Goal: Task Accomplishment & Management: Use online tool/utility

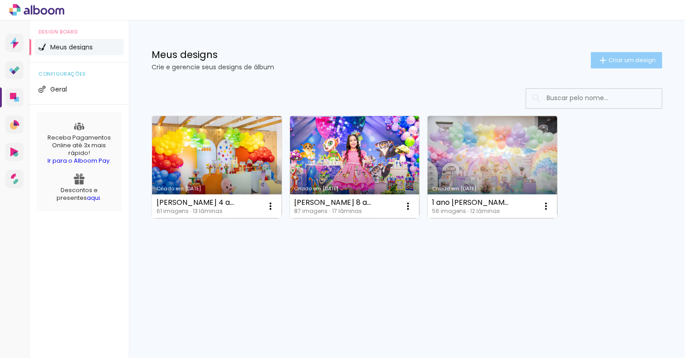
click at [635, 61] on span "Criar um design" at bounding box center [632, 60] width 47 height 6
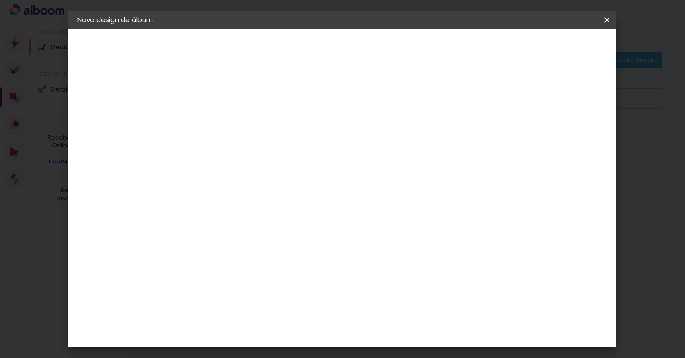
click at [225, 126] on input at bounding box center [225, 122] width 0 height 14
type input "m"
type input "[PERSON_NAME] 5 anos"
type paper-input "[PERSON_NAME] 5 anos"
click at [0, 0] on slot "Avançar" at bounding box center [0, 0] width 0 height 0
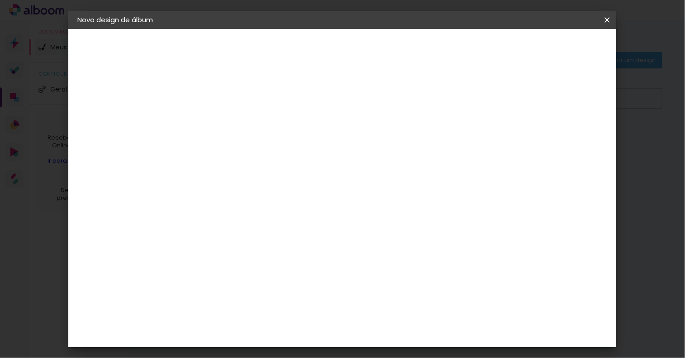
click at [607, 17] on iron-icon at bounding box center [607, 19] width 11 height 9
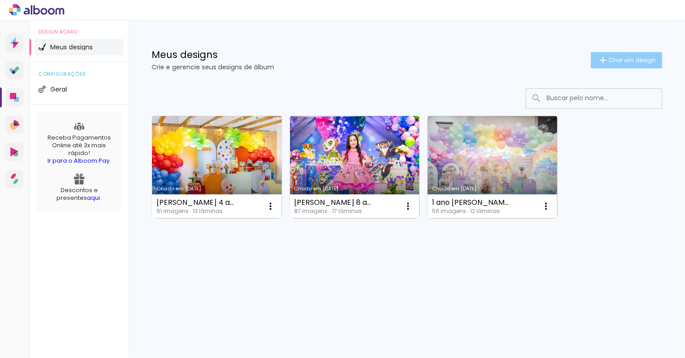
click at [609, 57] on span "Criar um design" at bounding box center [632, 60] width 47 height 6
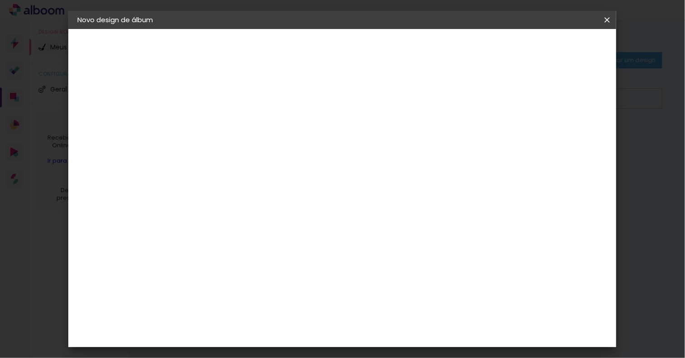
click at [225, 124] on input at bounding box center [225, 122] width 0 height 14
type input "[PERSON_NAME] 5 anos"
click at [0, 0] on slot "Avançar" at bounding box center [0, 0] width 0 height 0
click at [294, 171] on input at bounding box center [248, 172] width 91 height 11
type input "sch"
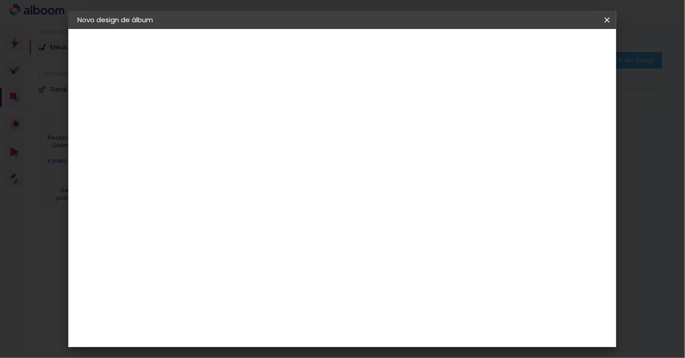
type paper-input "sch"
click at [279, 197] on paper-item "Schlosser" at bounding box center [240, 205] width 80 height 20
click at [253, 203] on div "Schlosser" at bounding box center [237, 204] width 34 height 7
click at [0, 0] on slot "Avançar" at bounding box center [0, 0] width 0 height 0
click at [287, 219] on span "20 × 30" at bounding box center [265, 231] width 42 height 24
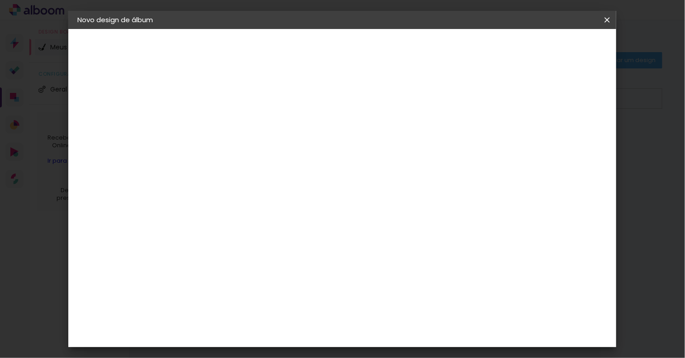
click at [0, 0] on slot "Avançar" at bounding box center [0, 0] width 0 height 0
click at [551, 46] on span "Iniciar design" at bounding box center [530, 48] width 41 height 6
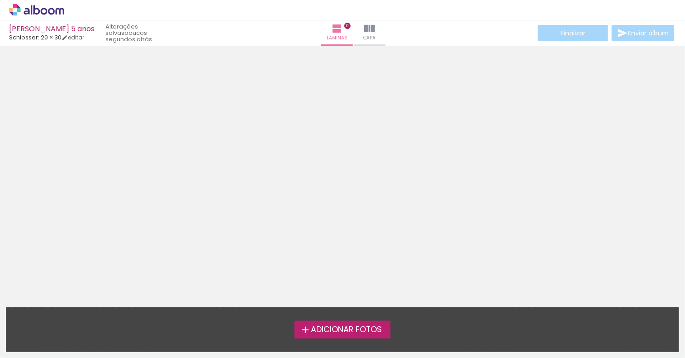
click at [350, 334] on span "Adicionar Fotos" at bounding box center [346, 329] width 71 height 8
click at [0, 0] on input "file" at bounding box center [0, 0] width 0 height 0
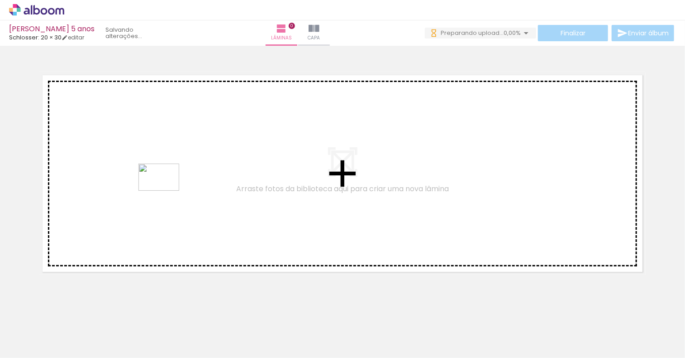
drag, startPoint x: 148, startPoint y: 337, endPoint x: 166, endPoint y: 191, distance: 147.7
click at [166, 191] on quentale-workspace at bounding box center [342, 179] width 685 height 358
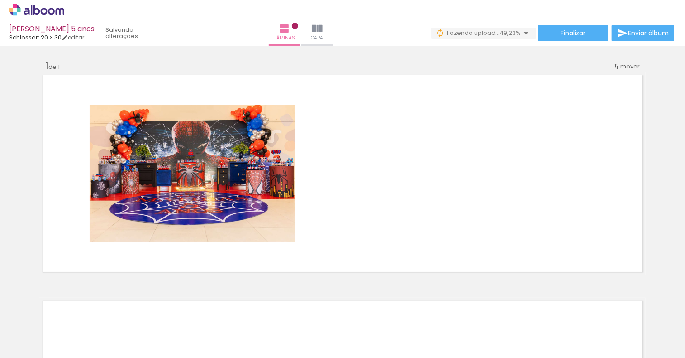
scroll to position [0, 850]
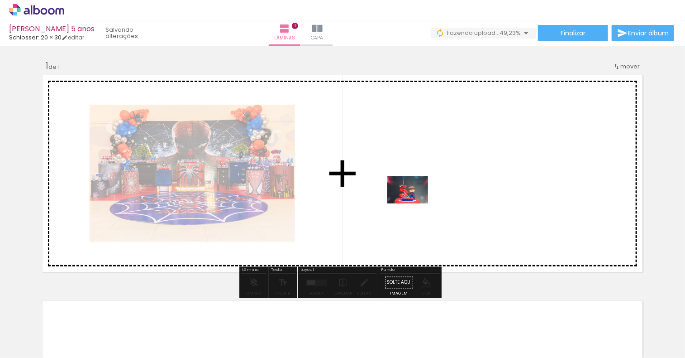
drag, startPoint x: 217, startPoint y: 339, endPoint x: 415, endPoint y: 203, distance: 239.9
click at [415, 203] on quentale-workspace at bounding box center [342, 179] width 685 height 358
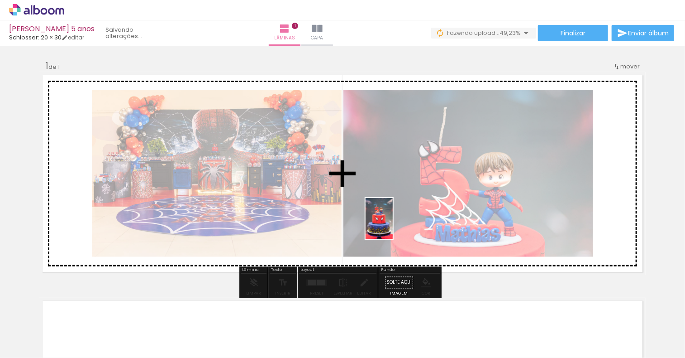
drag, startPoint x: 253, startPoint y: 332, endPoint x: 393, endPoint y: 225, distance: 175.6
click at [393, 225] on quentale-workspace at bounding box center [342, 179] width 685 height 358
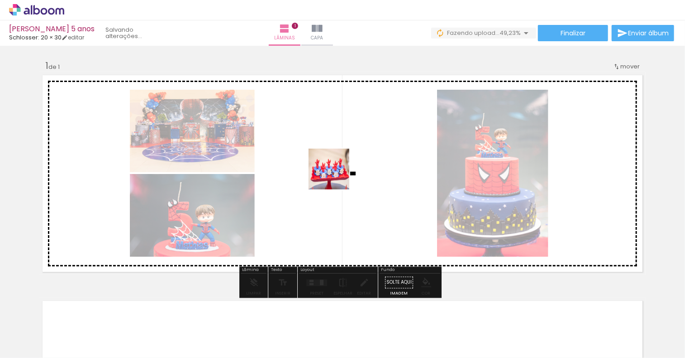
drag, startPoint x: 319, startPoint y: 334, endPoint x: 338, endPoint y: 163, distance: 172.1
click at [338, 163] on quentale-workspace at bounding box center [342, 179] width 685 height 358
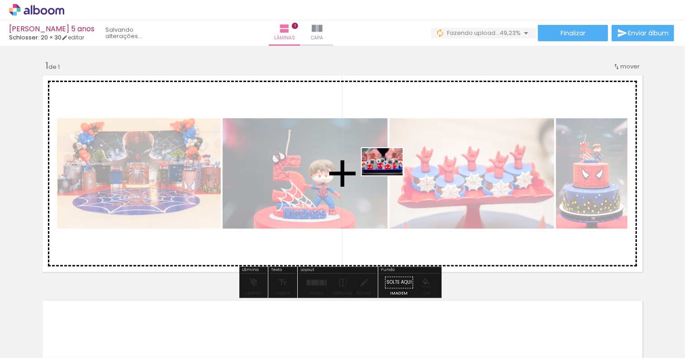
drag, startPoint x: 353, startPoint y: 326, endPoint x: 389, endPoint y: 175, distance: 155.6
click at [389, 175] on quentale-workspace at bounding box center [342, 179] width 685 height 358
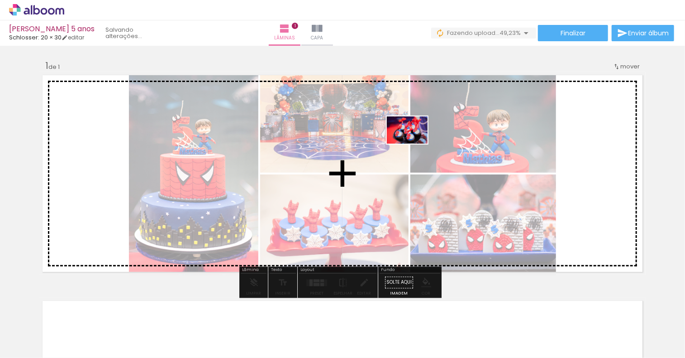
drag, startPoint x: 414, startPoint y: 338, endPoint x: 414, endPoint y: 143, distance: 195.1
click at [414, 143] on quentale-workspace at bounding box center [342, 179] width 685 height 358
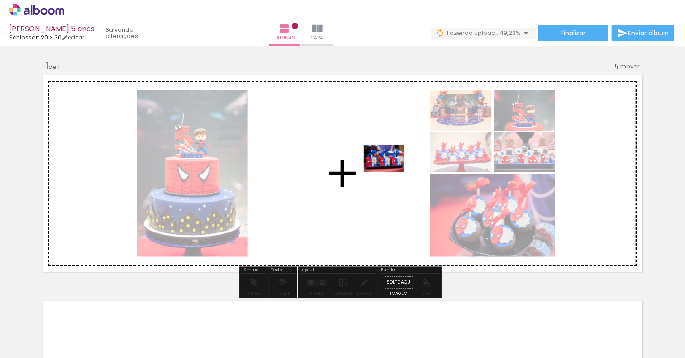
drag, startPoint x: 466, startPoint y: 326, endPoint x: 391, endPoint y: 171, distance: 172.9
click at [391, 171] on quentale-workspace at bounding box center [342, 179] width 685 height 358
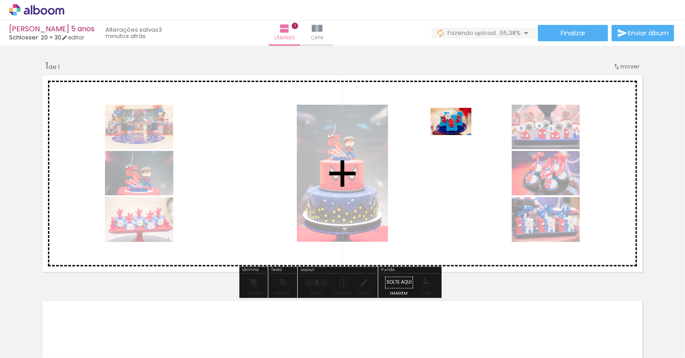
drag, startPoint x: 512, startPoint y: 335, endPoint x: 458, endPoint y: 135, distance: 207.1
click at [458, 135] on quentale-workspace at bounding box center [342, 179] width 685 height 358
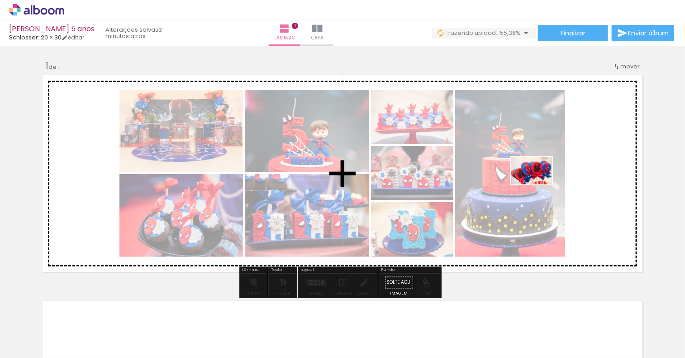
drag, startPoint x: 563, startPoint y: 332, endPoint x: 539, endPoint y: 184, distance: 149.9
click at [539, 184] on quentale-workspace at bounding box center [342, 179] width 685 height 358
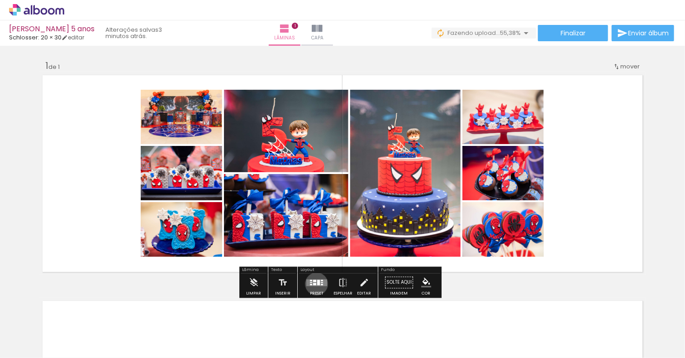
click at [315, 283] on quentale-layouter at bounding box center [316, 282] width 21 height 7
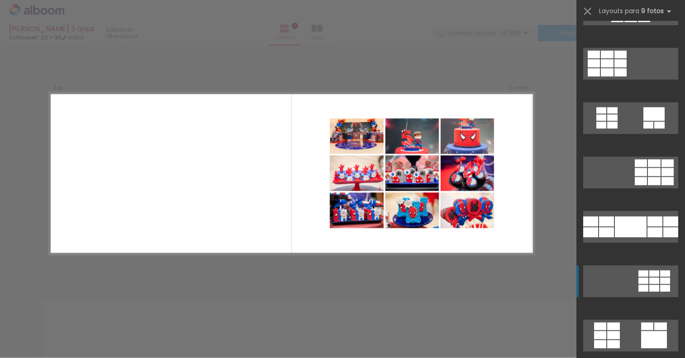
scroll to position [588, 0]
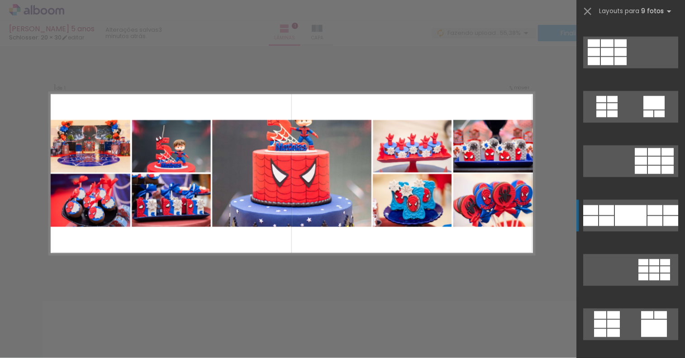
click at [625, 214] on div at bounding box center [631, 215] width 32 height 21
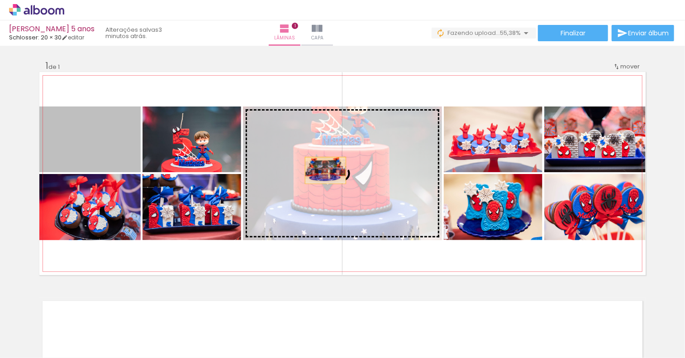
drag, startPoint x: 94, startPoint y: 150, endPoint x: 324, endPoint y: 170, distance: 230.8
click at [0, 0] on slot at bounding box center [0, 0] width 0 height 0
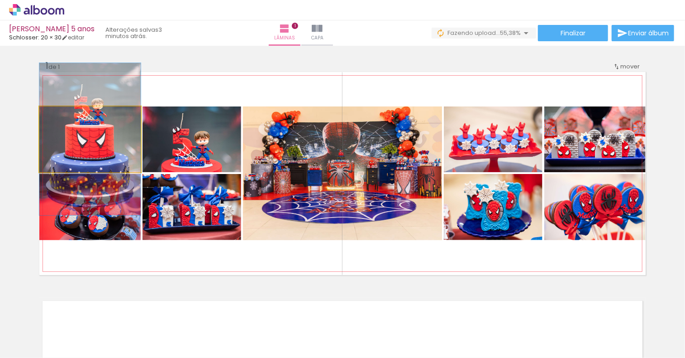
click at [101, 148] on quentale-photo at bounding box center [89, 139] width 101 height 66
click at [102, 135] on quentale-photo at bounding box center [89, 139] width 101 height 66
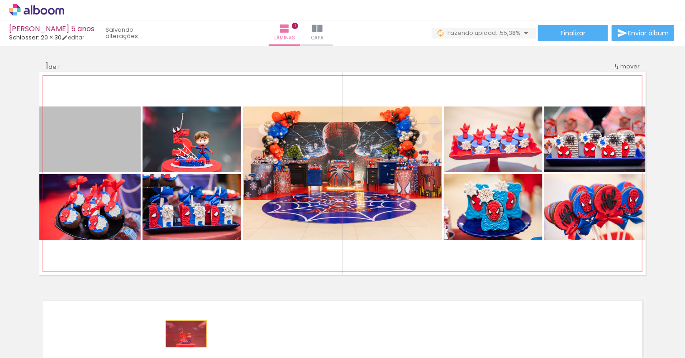
drag, startPoint x: 102, startPoint y: 135, endPoint x: 183, endPoint y: 334, distance: 214.6
click at [183, 334] on quentale-workspace at bounding box center [342, 179] width 685 height 358
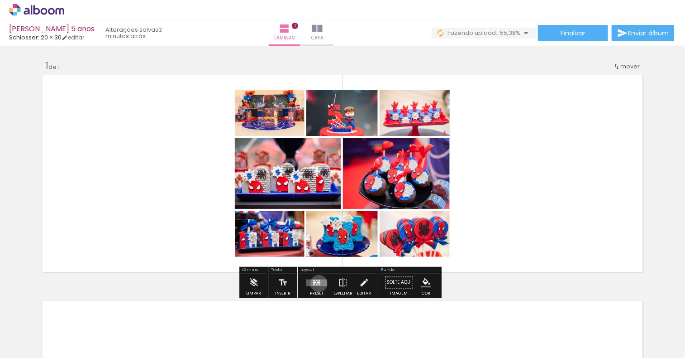
click at [317, 283] on quentale-layouter at bounding box center [316, 282] width 21 height 7
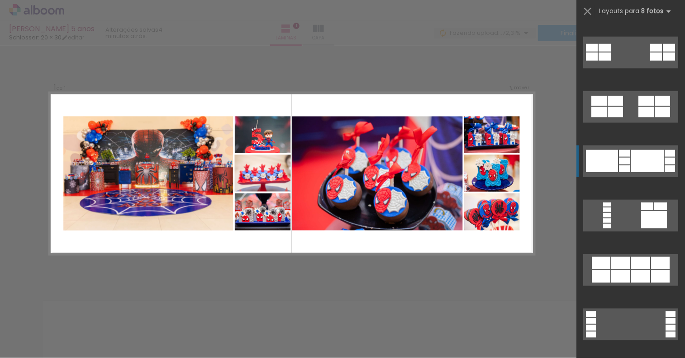
click at [631, 164] on div at bounding box center [647, 161] width 33 height 22
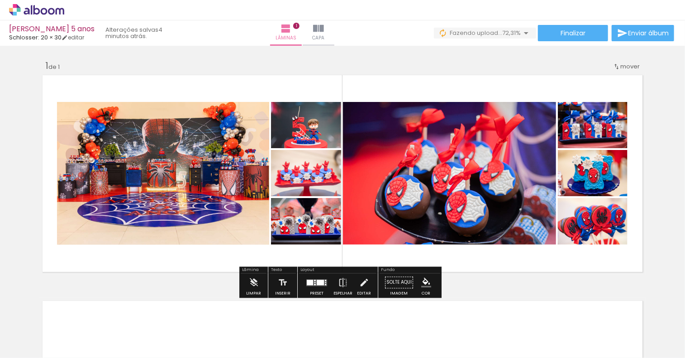
click at [319, 281] on div at bounding box center [320, 281] width 7 height 5
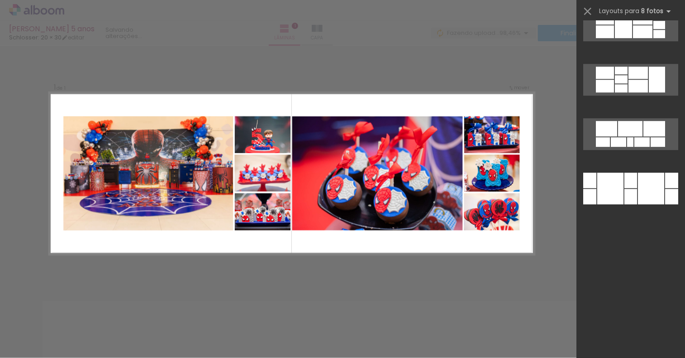
scroll to position [706, 0]
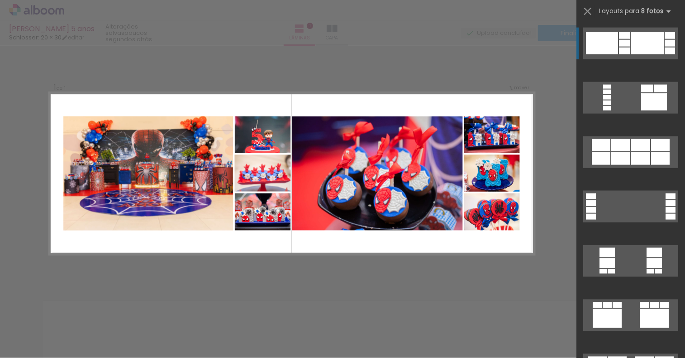
click at [608, 42] on div at bounding box center [602, 43] width 32 height 22
click at [640, 42] on div at bounding box center [647, 43] width 33 height 22
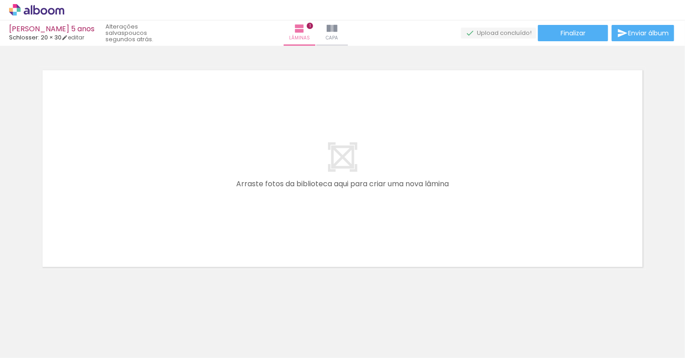
scroll to position [0, 0]
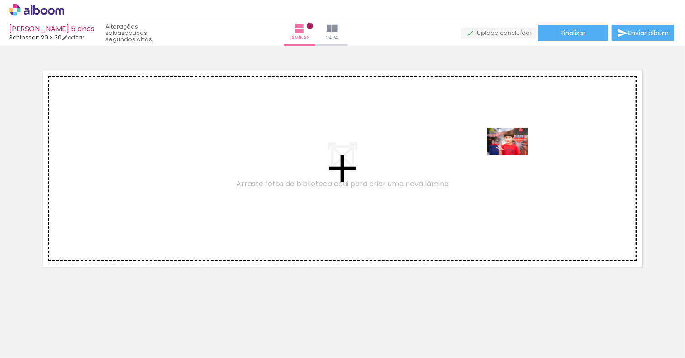
drag, startPoint x: 201, startPoint y: 328, endPoint x: 514, endPoint y: 155, distance: 357.4
click at [514, 155] on quentale-workspace at bounding box center [342, 179] width 685 height 358
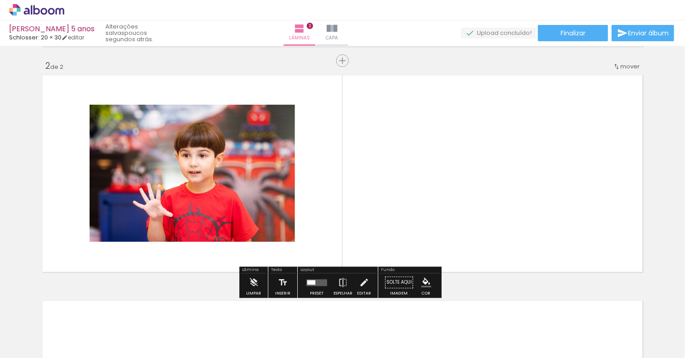
scroll to position [225, 0]
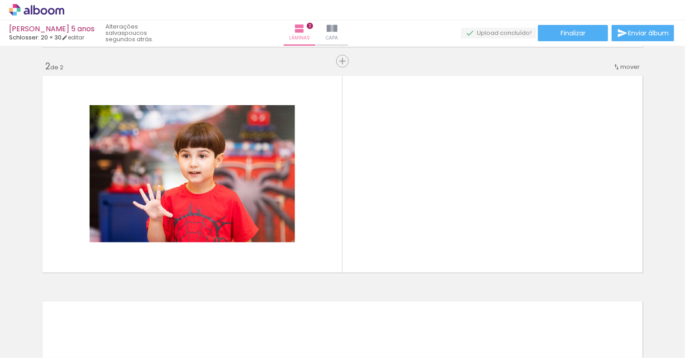
click at [504, 337] on div at bounding box center [496, 327] width 45 height 30
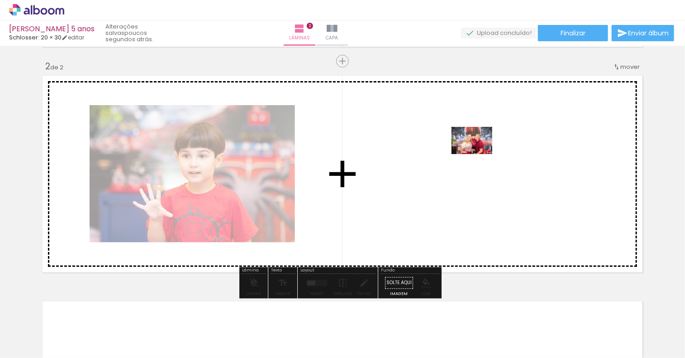
drag, startPoint x: 603, startPoint y: 335, endPoint x: 478, endPoint y: 154, distance: 220.4
click at [478, 154] on quentale-workspace at bounding box center [342, 179] width 685 height 358
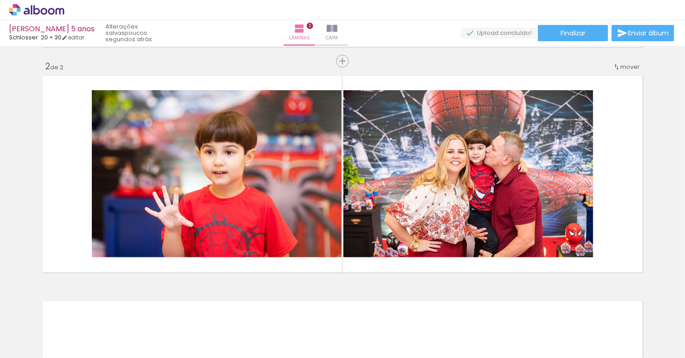
scroll to position [0, 252]
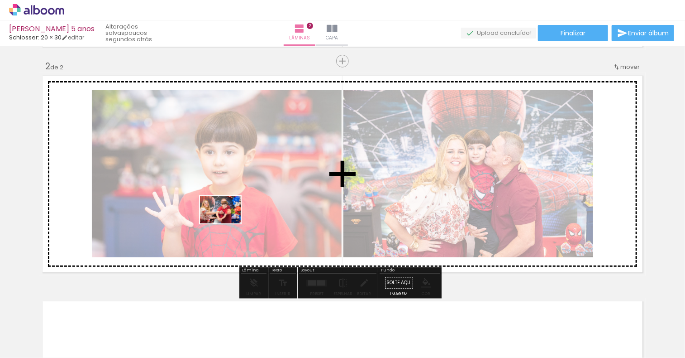
drag, startPoint x: 562, startPoint y: 337, endPoint x: 227, endPoint y: 223, distance: 353.4
click at [227, 223] on quentale-workspace at bounding box center [342, 179] width 685 height 358
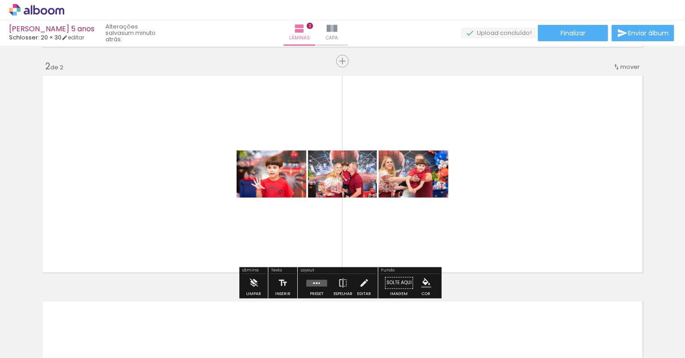
click at [258, 181] on quentale-photo at bounding box center [272, 173] width 70 height 47
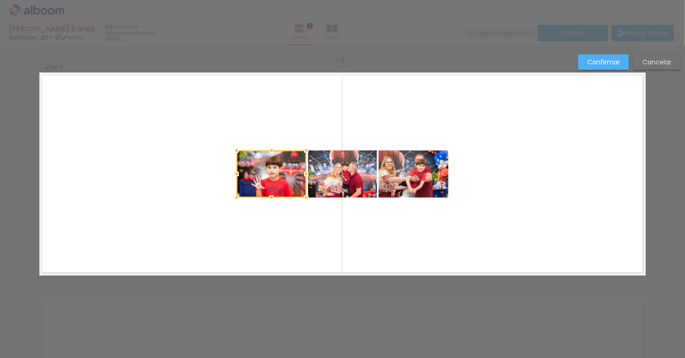
click at [290, 183] on div at bounding box center [272, 173] width 70 height 47
click at [384, 261] on quentale-layouter at bounding box center [342, 173] width 607 height 203
click at [277, 170] on quentale-photo at bounding box center [272, 173] width 70 height 47
click at [444, 247] on quentale-layouter at bounding box center [342, 173] width 607 height 203
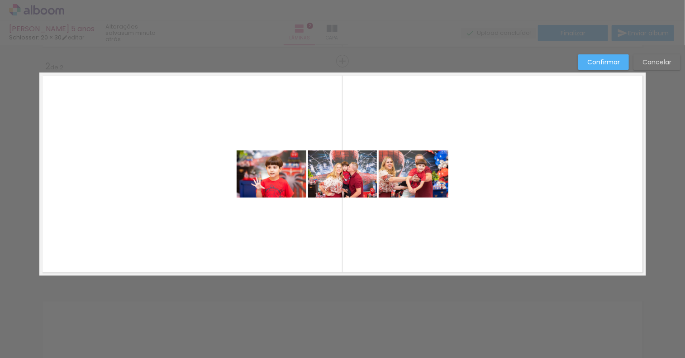
click at [0, 0] on slot "Cancelar" at bounding box center [0, 0] width 0 height 0
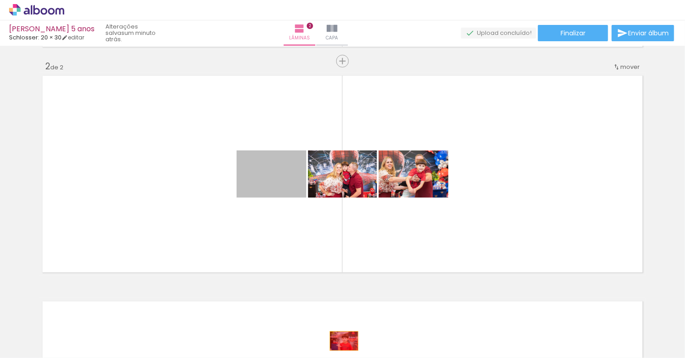
drag, startPoint x: 287, startPoint y: 182, endPoint x: 341, endPoint y: 340, distance: 167.9
click at [341, 340] on quentale-workspace at bounding box center [342, 179] width 685 height 358
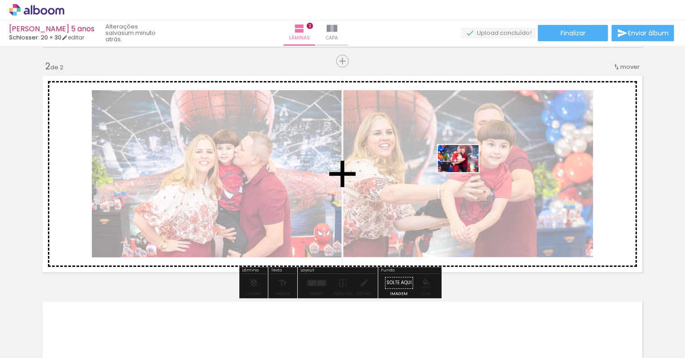
drag, startPoint x: 509, startPoint y: 329, endPoint x: 465, endPoint y: 171, distance: 163.8
click at [465, 171] on quentale-workspace at bounding box center [342, 179] width 685 height 358
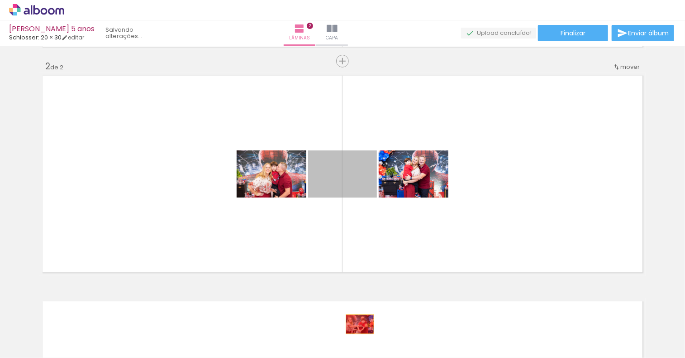
drag, startPoint x: 351, startPoint y: 186, endPoint x: 357, endPoint y: 325, distance: 138.2
click at [357, 325] on quentale-workspace at bounding box center [342, 179] width 685 height 358
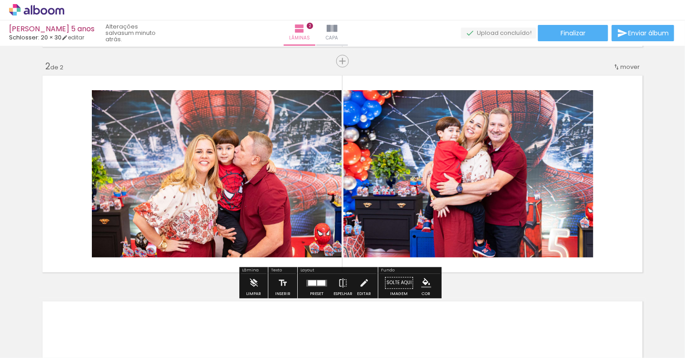
click at [315, 286] on div at bounding box center [317, 283] width 24 height 18
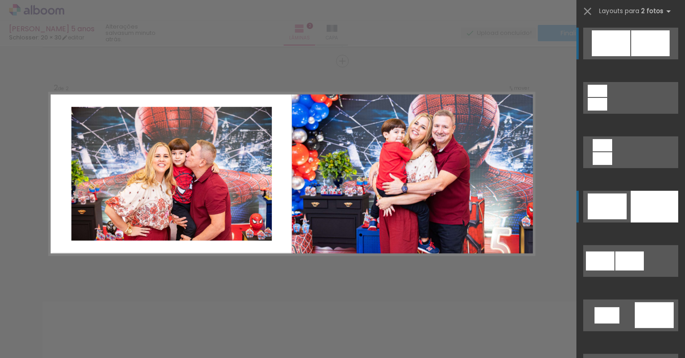
click at [652, 217] on div at bounding box center [655, 207] width 48 height 32
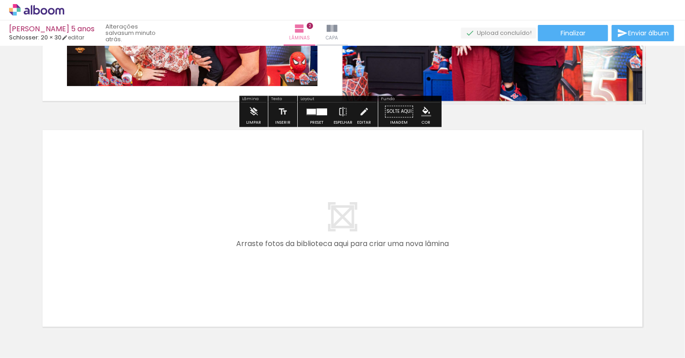
scroll to position [451, 0]
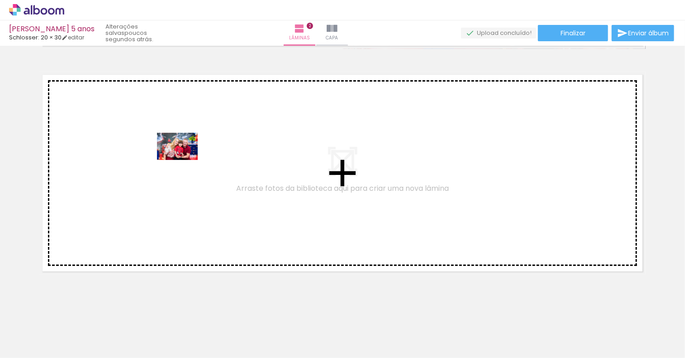
drag, startPoint x: 653, startPoint y: 339, endPoint x: 184, endPoint y: 160, distance: 501.6
click at [184, 160] on quentale-workspace at bounding box center [342, 179] width 685 height 358
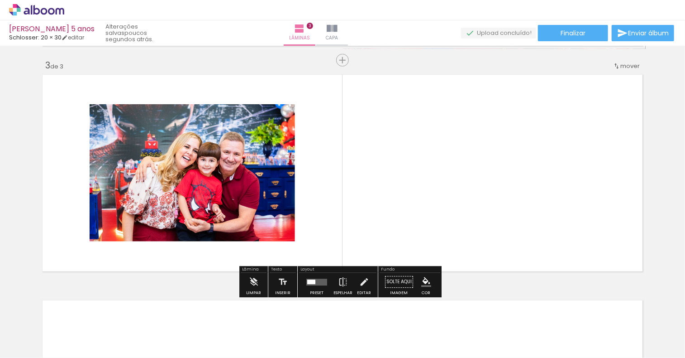
scroll to position [451, 0]
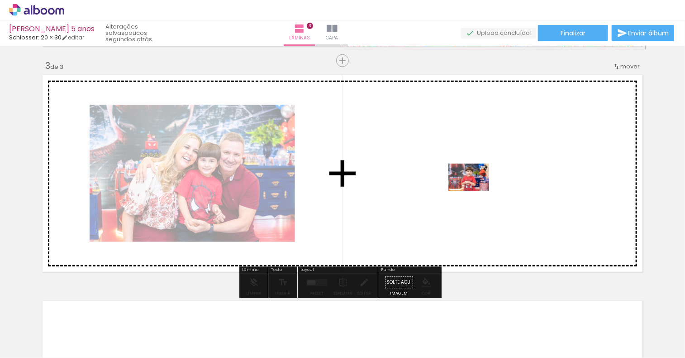
drag, startPoint x: 104, startPoint y: 337, endPoint x: 476, endPoint y: 191, distance: 399.9
click at [476, 191] on quentale-workspace at bounding box center [342, 179] width 685 height 358
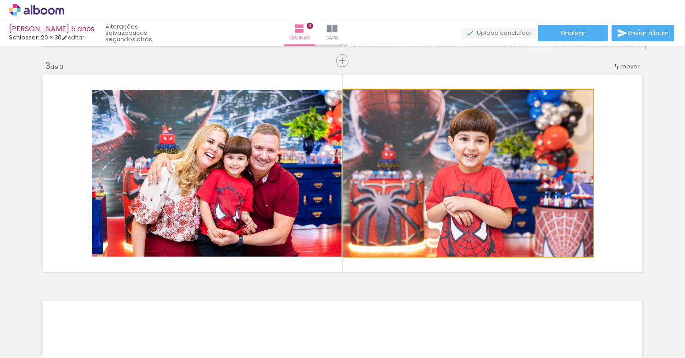
click at [354, 162] on quentale-photo at bounding box center [469, 173] width 250 height 167
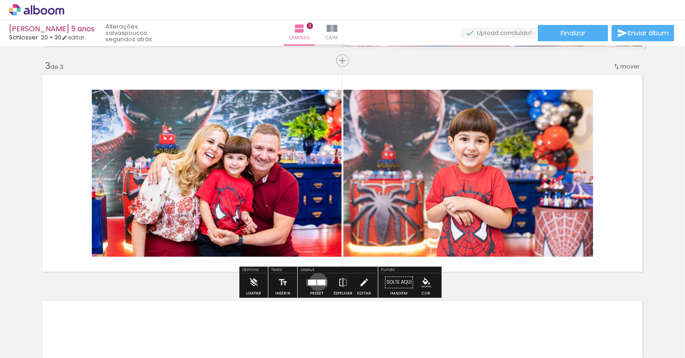
click at [317, 282] on div at bounding box center [321, 281] width 8 height 5
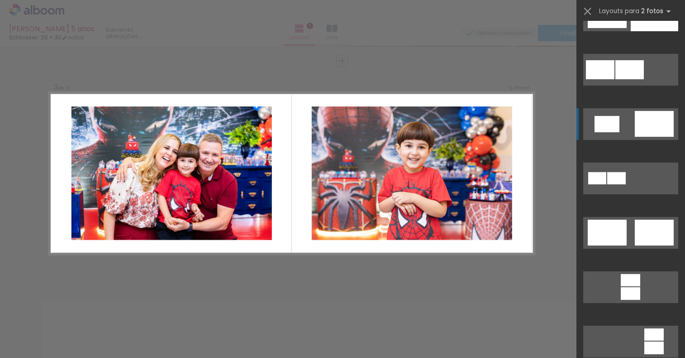
scroll to position [272, 0]
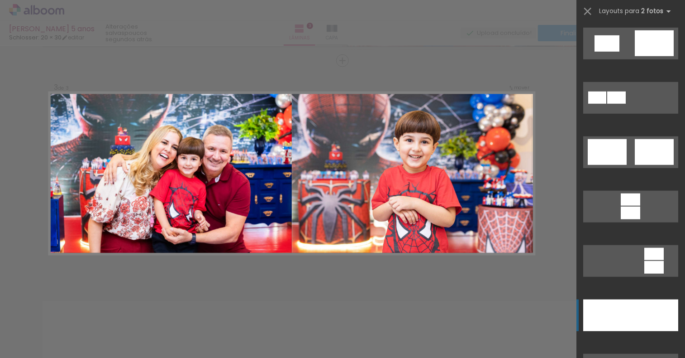
click at [631, 317] on div at bounding box center [655, 315] width 48 height 32
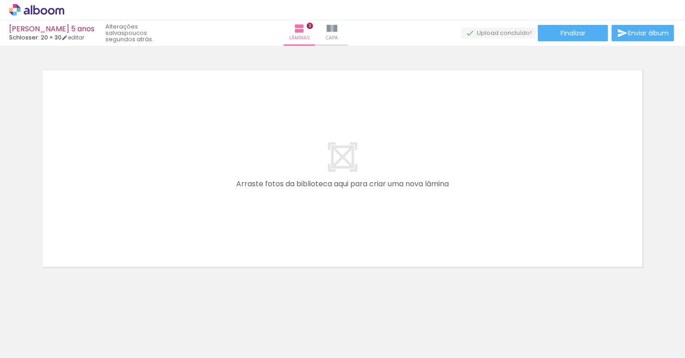
scroll to position [0, 0]
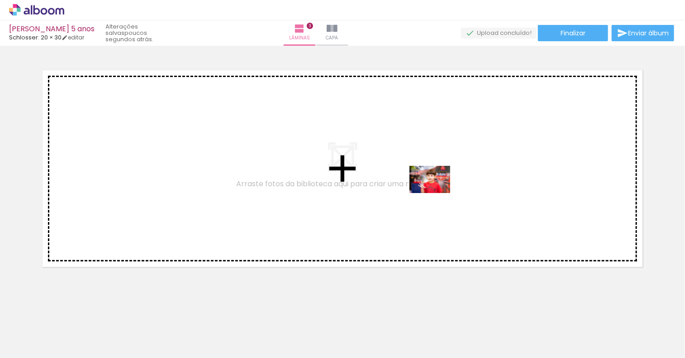
drag, startPoint x: 203, startPoint y: 335, endPoint x: 437, endPoint y: 193, distance: 274.0
click at [437, 193] on quentale-workspace at bounding box center [342, 179] width 685 height 358
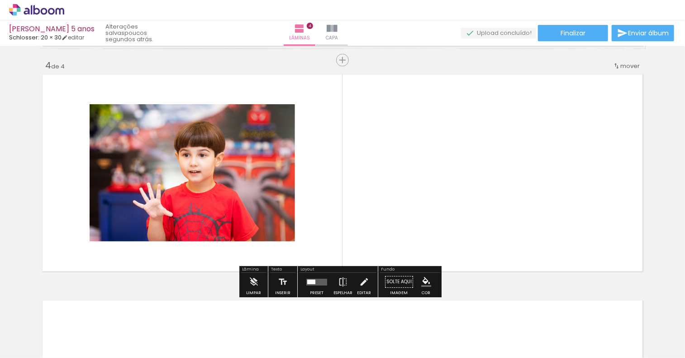
scroll to position [676, 0]
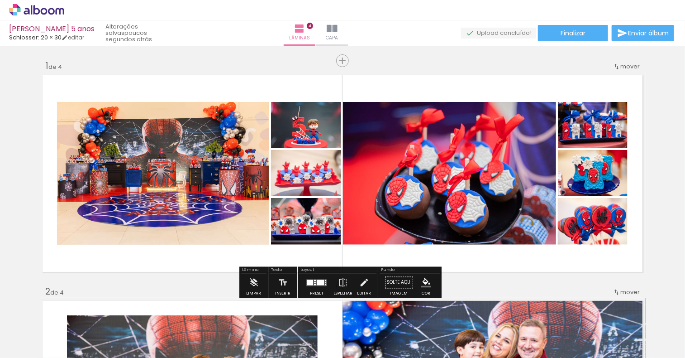
scroll to position [226, 0]
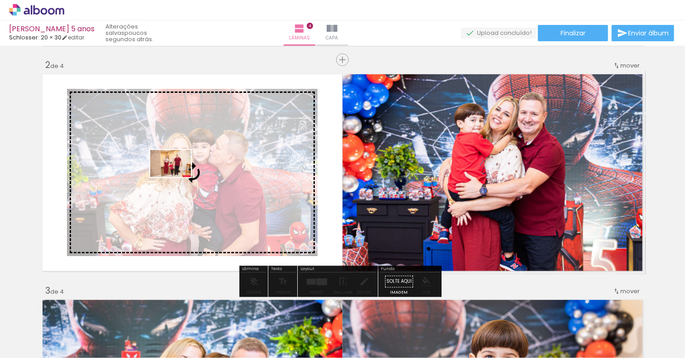
drag, startPoint x: 103, startPoint y: 331, endPoint x: 177, endPoint y: 177, distance: 171.3
click at [177, 177] on quentale-workspace at bounding box center [342, 179] width 685 height 358
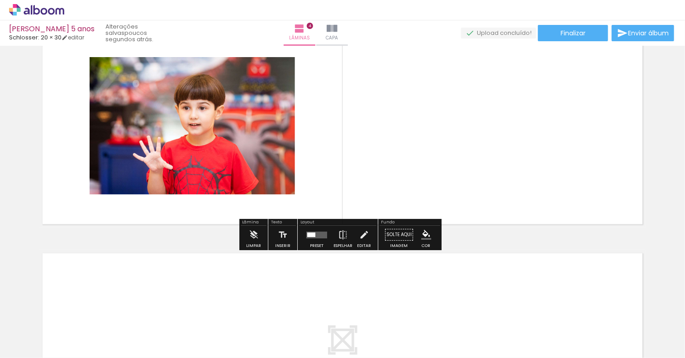
scroll to position [724, 0]
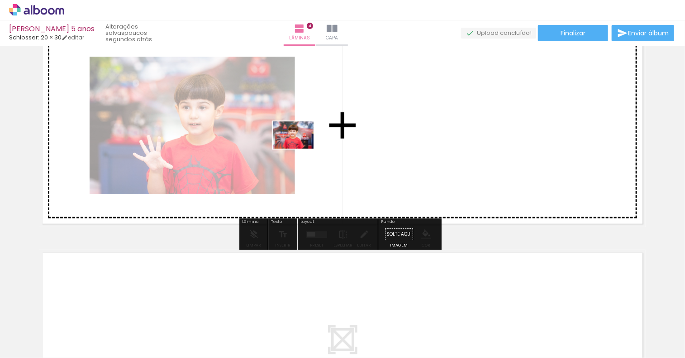
drag, startPoint x: 247, startPoint y: 334, endPoint x: 300, endPoint y: 148, distance: 192.6
click at [300, 148] on quentale-workspace at bounding box center [342, 179] width 685 height 358
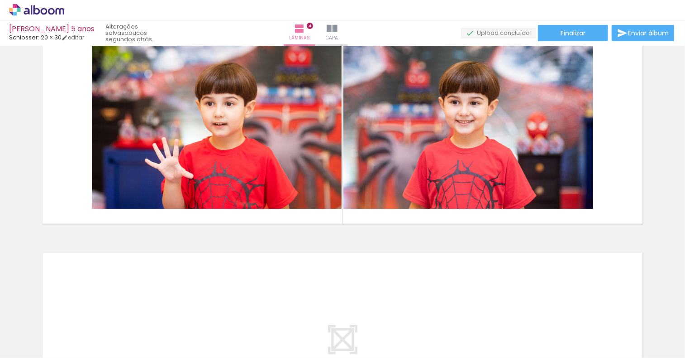
click at [300, 339] on div at bounding box center [293, 327] width 45 height 30
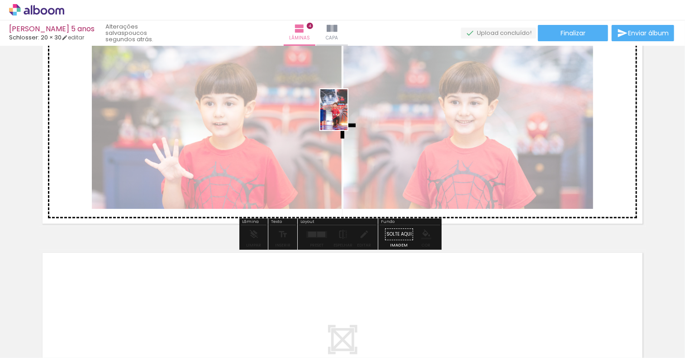
drag, startPoint x: 450, startPoint y: 339, endPoint x: 348, endPoint y: 116, distance: 244.7
click at [348, 116] on quentale-workspace at bounding box center [342, 179] width 685 height 358
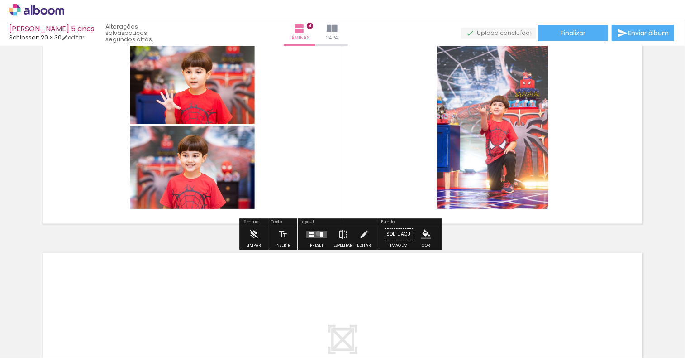
click at [316, 233] on quentale-layouter at bounding box center [316, 234] width 21 height 7
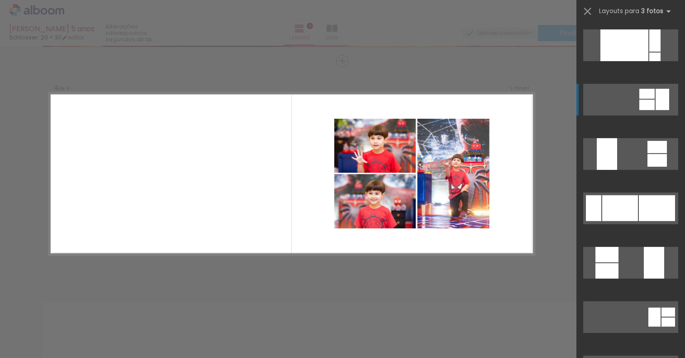
scroll to position [181, 0]
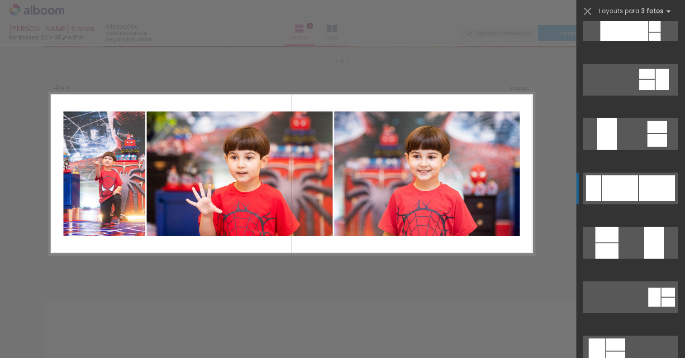
click at [626, 183] on div at bounding box center [620, 188] width 36 height 26
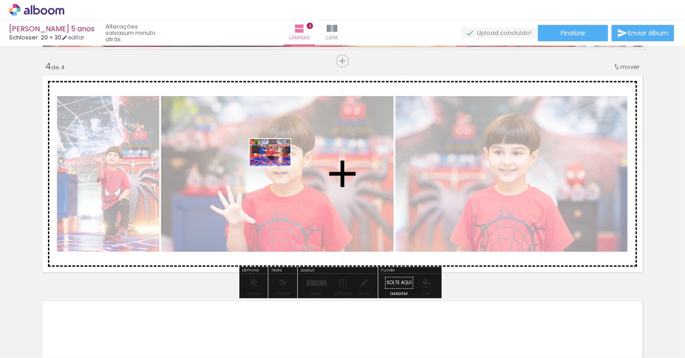
drag, startPoint x: 401, startPoint y: 335, endPoint x: 277, endPoint y: 166, distance: 208.9
click at [277, 166] on quentale-workspace at bounding box center [342, 179] width 685 height 358
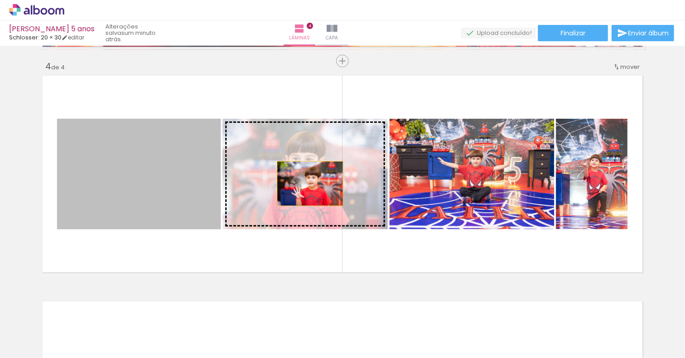
drag, startPoint x: 134, startPoint y: 188, endPoint x: 307, endPoint y: 183, distance: 173.0
click at [0, 0] on slot at bounding box center [0, 0] width 0 height 0
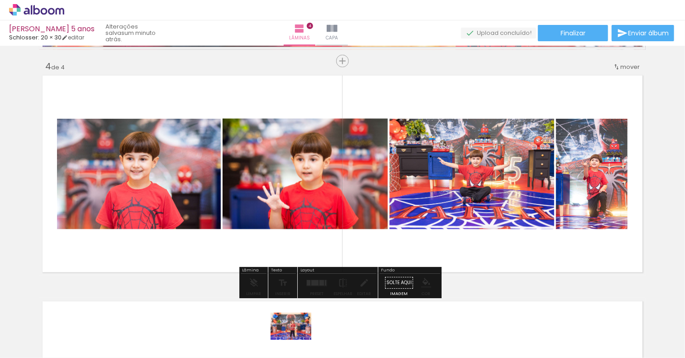
drag, startPoint x: 305, startPoint y: 338, endPoint x: 297, endPoint y: 340, distance: 7.6
click at [297, 340] on div at bounding box center [293, 327] width 45 height 30
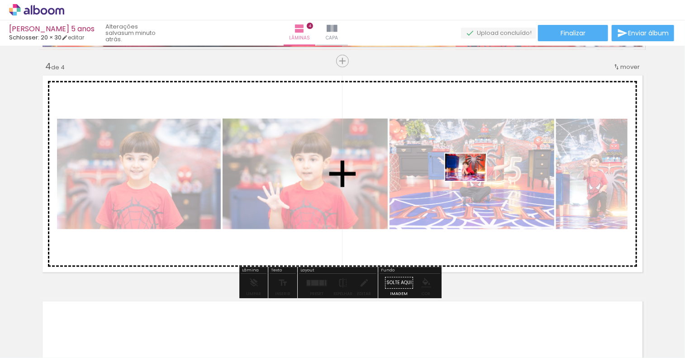
drag, startPoint x: 497, startPoint y: 334, endPoint x: 473, endPoint y: 181, distance: 155.4
click at [473, 181] on quentale-workspace at bounding box center [342, 179] width 685 height 358
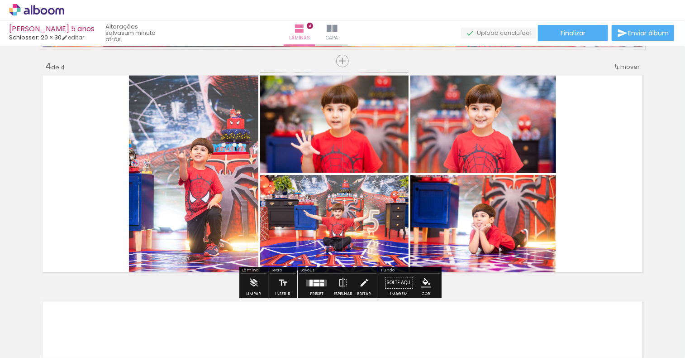
click at [302, 334] on div at bounding box center [293, 327] width 45 height 30
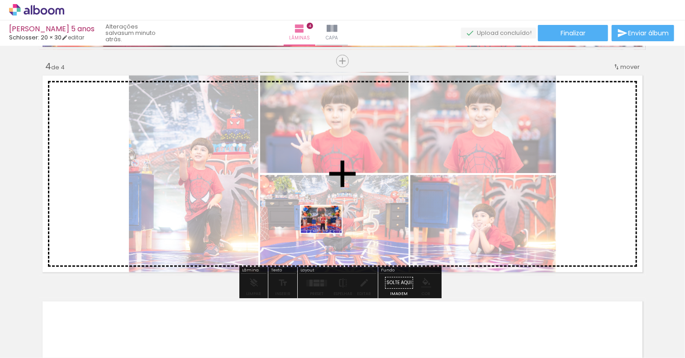
drag, startPoint x: 302, startPoint y: 334, endPoint x: 329, endPoint y: 233, distance: 104.0
click at [329, 233] on quentale-workspace at bounding box center [342, 179] width 685 height 358
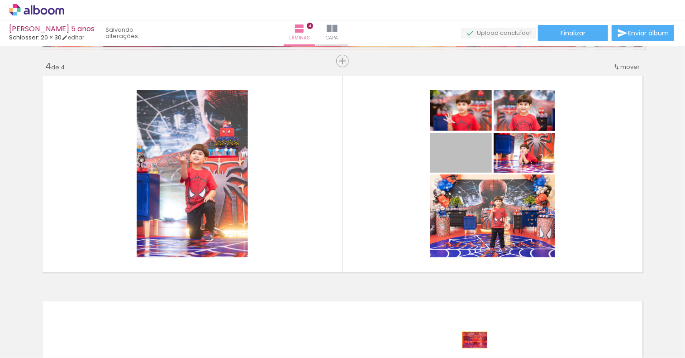
drag, startPoint x: 477, startPoint y: 163, endPoint x: 472, endPoint y: 339, distance: 177.1
click at [472, 339] on quentale-workspace at bounding box center [342, 179] width 685 height 358
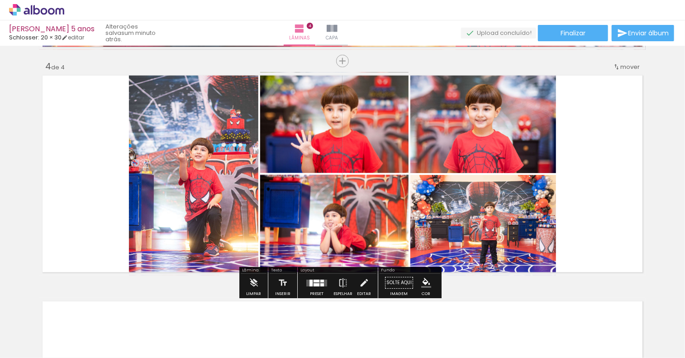
click at [320, 281] on div at bounding box center [322, 280] width 4 height 3
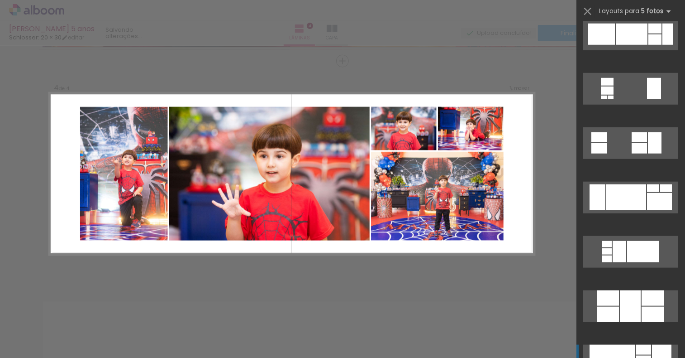
scroll to position [498, 0]
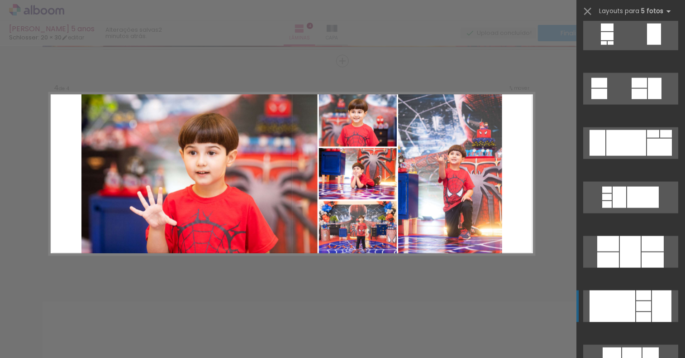
click at [611, 306] on div at bounding box center [613, 306] width 46 height 32
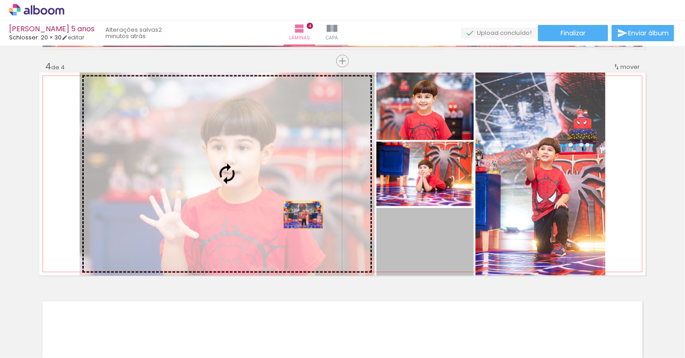
drag, startPoint x: 443, startPoint y: 260, endPoint x: 299, endPoint y: 214, distance: 151.2
click at [0, 0] on slot at bounding box center [0, 0] width 0 height 0
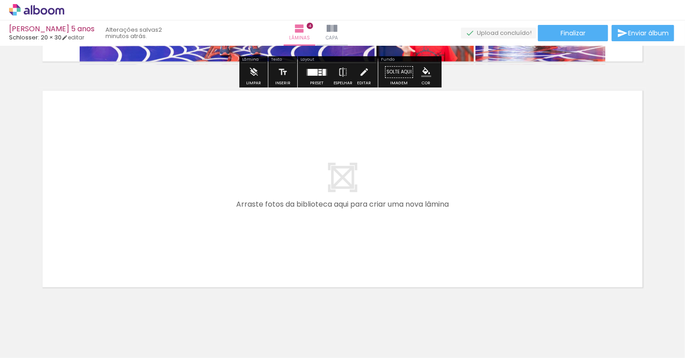
scroll to position [902, 0]
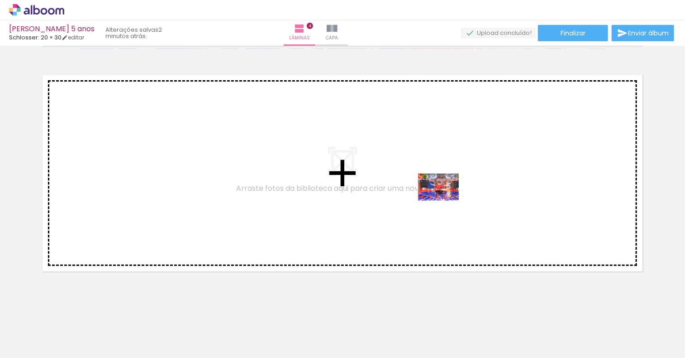
drag, startPoint x: 407, startPoint y: 339, endPoint x: 446, endPoint y: 200, distance: 144.3
click at [446, 200] on quentale-workspace at bounding box center [342, 179] width 685 height 358
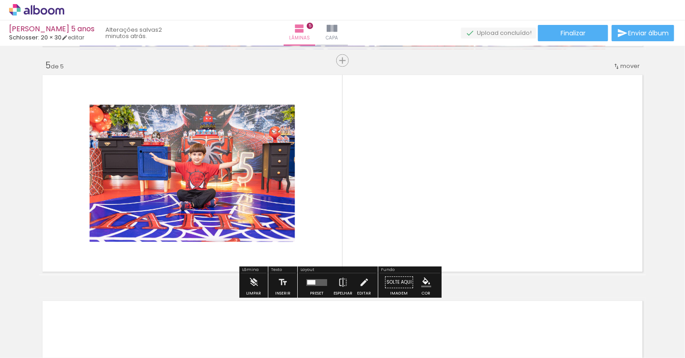
scroll to position [902, 0]
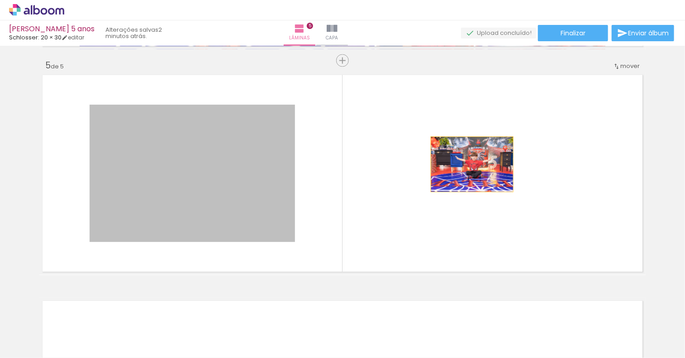
drag, startPoint x: 227, startPoint y: 186, endPoint x: 469, endPoint y: 164, distance: 243.2
click at [469, 164] on quentale-layouter at bounding box center [342, 173] width 607 height 203
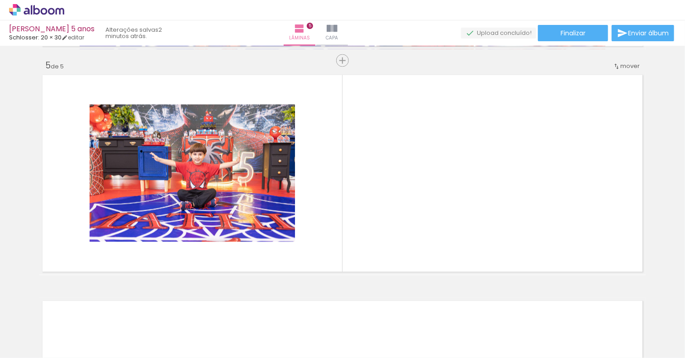
scroll to position [0, 418]
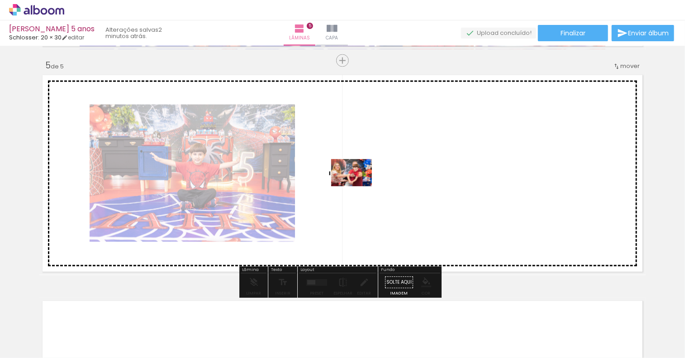
drag, startPoint x: 380, startPoint y: 330, endPoint x: 359, endPoint y: 186, distance: 145.6
click at [359, 186] on quentale-workspace at bounding box center [342, 179] width 685 height 358
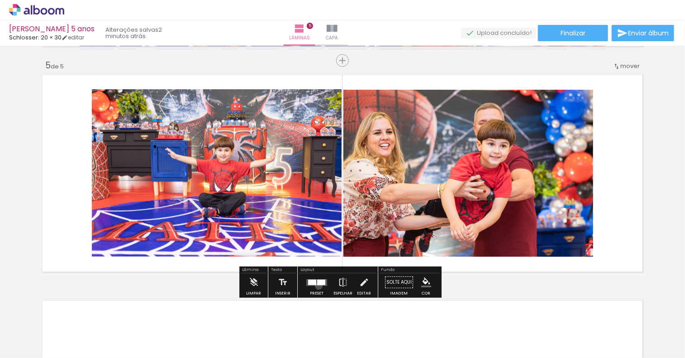
click at [317, 286] on div at bounding box center [317, 282] width 24 height 18
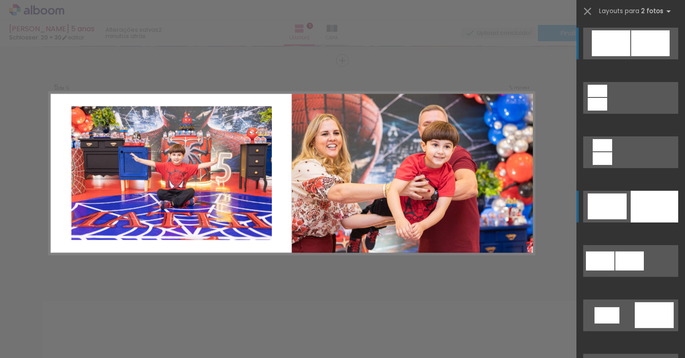
click at [631, 209] on div at bounding box center [655, 207] width 48 height 32
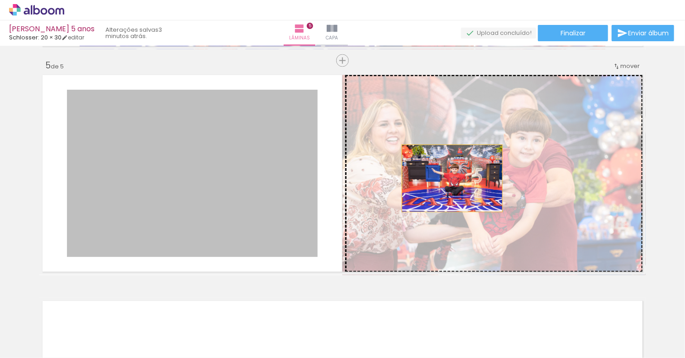
drag, startPoint x: 273, startPoint y: 182, endPoint x: 449, endPoint y: 178, distance: 175.7
click at [0, 0] on slot at bounding box center [0, 0] width 0 height 0
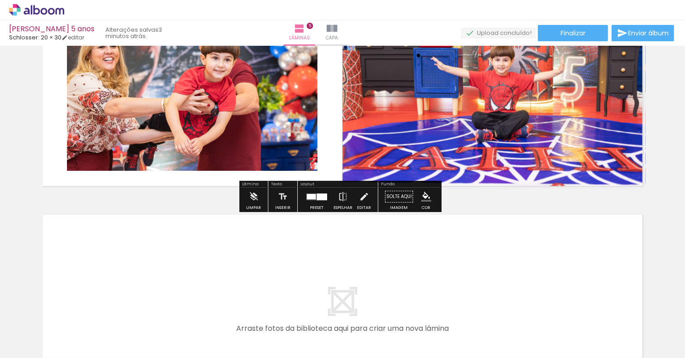
scroll to position [1042, 0]
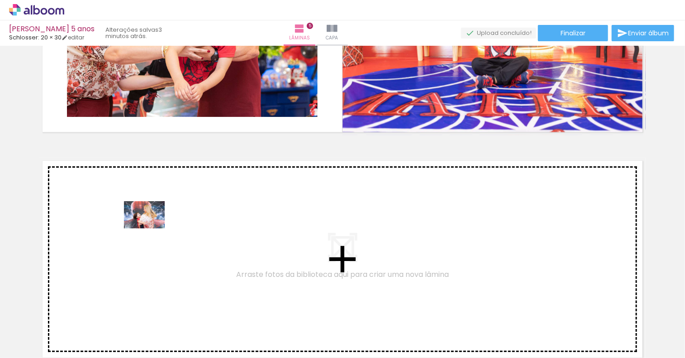
drag, startPoint x: 130, startPoint y: 328, endPoint x: 151, endPoint y: 229, distance: 101.8
click at [151, 229] on quentale-workspace at bounding box center [342, 179] width 685 height 358
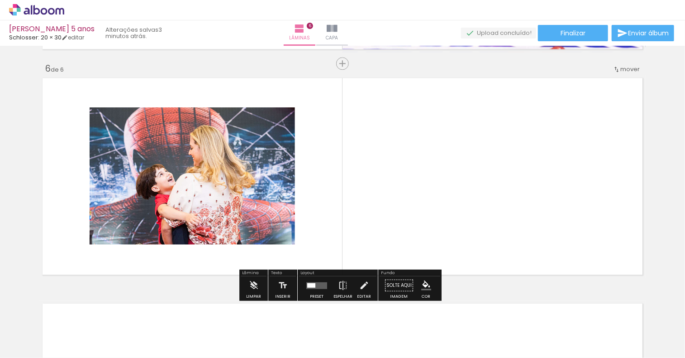
scroll to position [1127, 0]
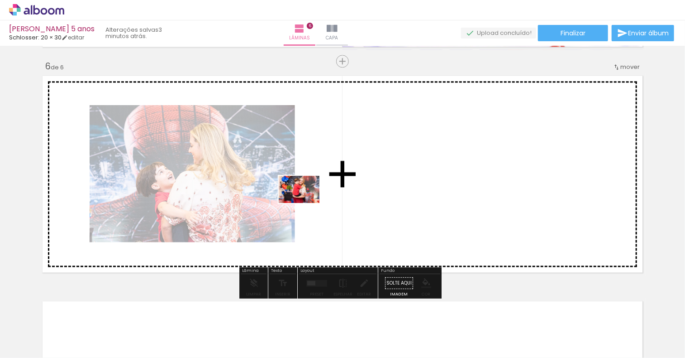
drag, startPoint x: 249, startPoint y: 324, endPoint x: 306, endPoint y: 203, distance: 133.4
click at [306, 203] on quentale-workspace at bounding box center [342, 179] width 685 height 358
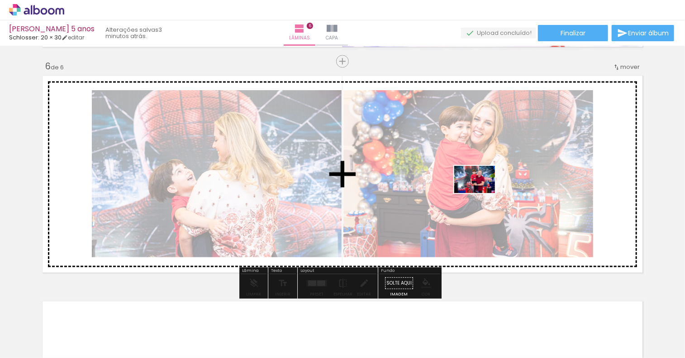
drag, startPoint x: 545, startPoint y: 331, endPoint x: 482, endPoint y: 192, distance: 152.1
click at [482, 192] on quentale-workspace at bounding box center [342, 179] width 685 height 358
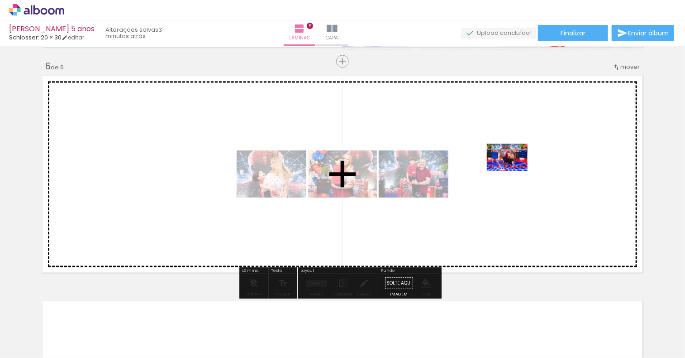
drag, startPoint x: 589, startPoint y: 332, endPoint x: 508, endPoint y: 183, distance: 169.8
click at [508, 183] on quentale-workspace at bounding box center [342, 179] width 685 height 358
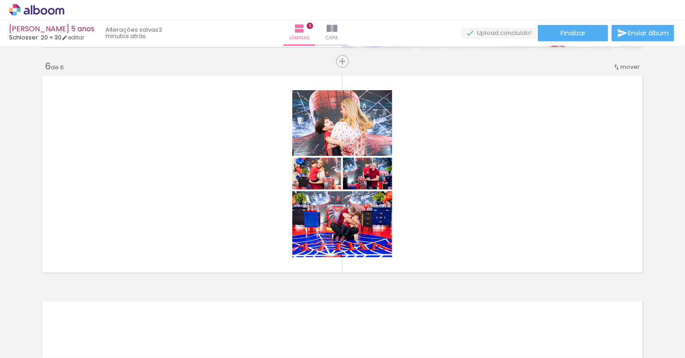
scroll to position [0, 840]
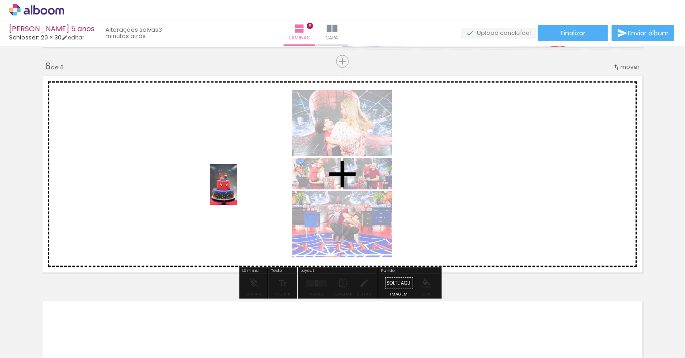
drag, startPoint x: 271, startPoint y: 328, endPoint x: 237, endPoint y: 191, distance: 140.9
click at [237, 191] on quentale-workspace at bounding box center [342, 179] width 685 height 358
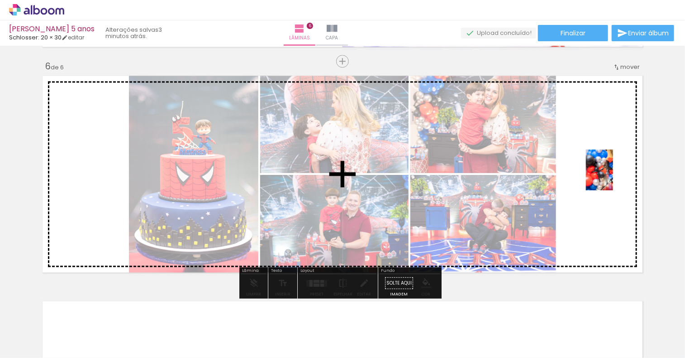
drag, startPoint x: 665, startPoint y: 311, endPoint x: 613, endPoint y: 177, distance: 143.7
click at [613, 177] on quentale-workspace at bounding box center [342, 179] width 685 height 358
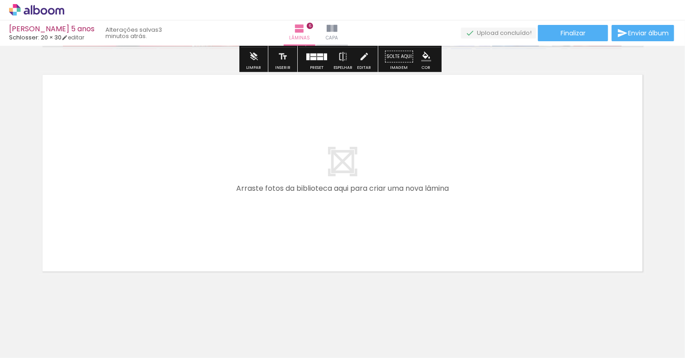
scroll to position [0, 335]
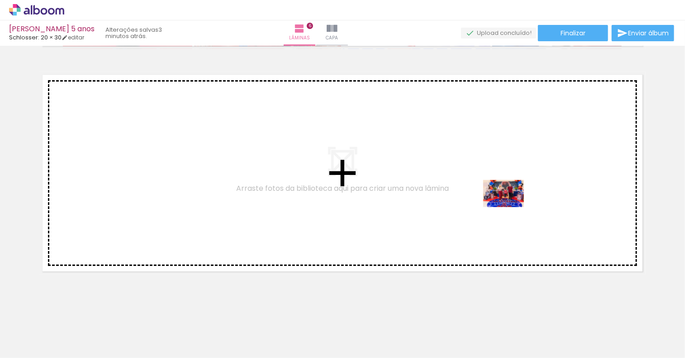
drag, startPoint x: 519, startPoint y: 339, endPoint x: 511, endPoint y: 205, distance: 134.3
click at [511, 205] on quentale-workspace at bounding box center [342, 179] width 685 height 358
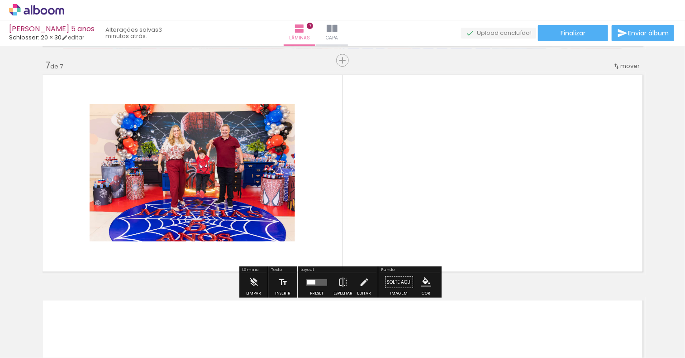
scroll to position [1353, 0]
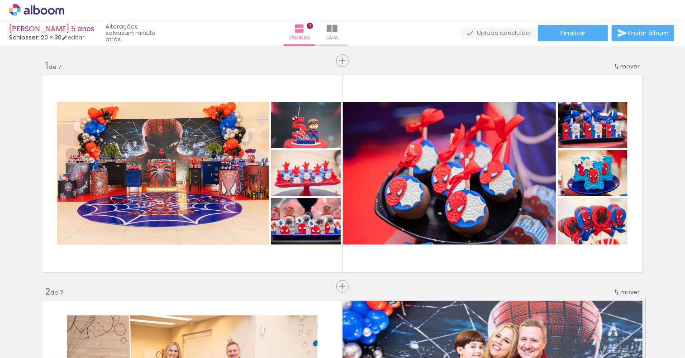
scroll to position [0, 335]
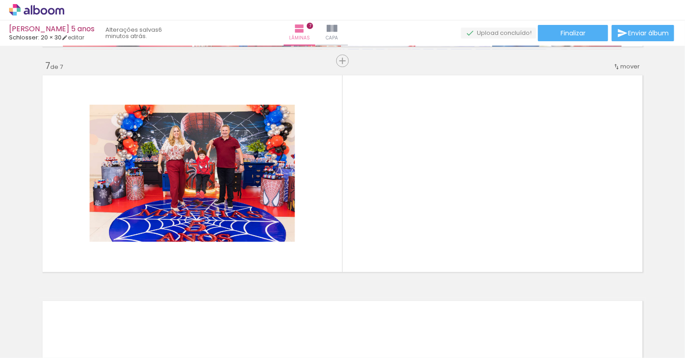
scroll to position [0, 335]
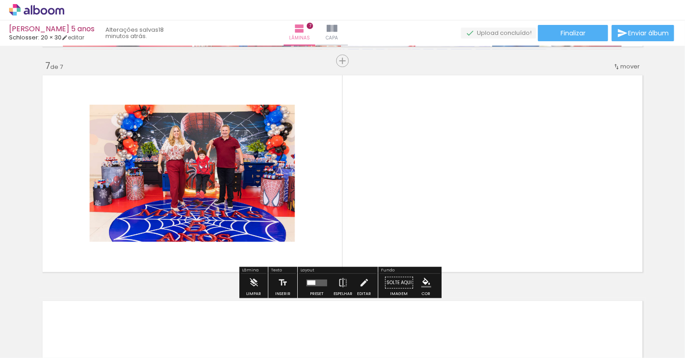
scroll to position [0, 335]
drag, startPoint x: 282, startPoint y: 256, endPoint x: 493, endPoint y: 205, distance: 217.2
click at [493, 205] on quentale-layouter at bounding box center [342, 173] width 607 height 203
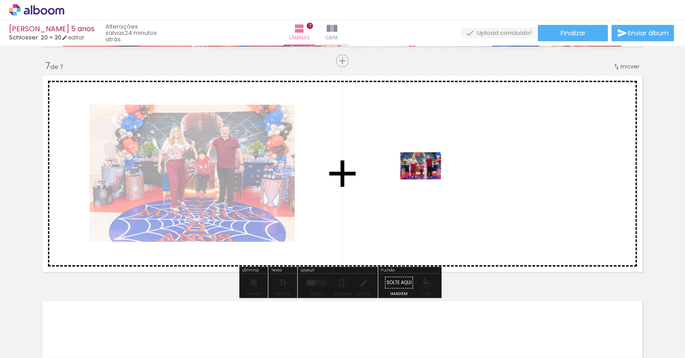
drag, startPoint x: 368, startPoint y: 335, endPoint x: 428, endPoint y: 179, distance: 166.9
click at [428, 179] on quentale-workspace at bounding box center [342, 179] width 685 height 358
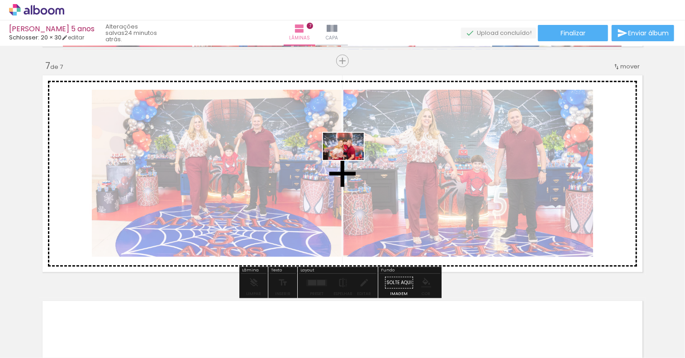
drag, startPoint x: 264, startPoint y: 335, endPoint x: 352, endPoint y: 173, distance: 184.5
click at [352, 173] on quentale-workspace at bounding box center [342, 179] width 685 height 358
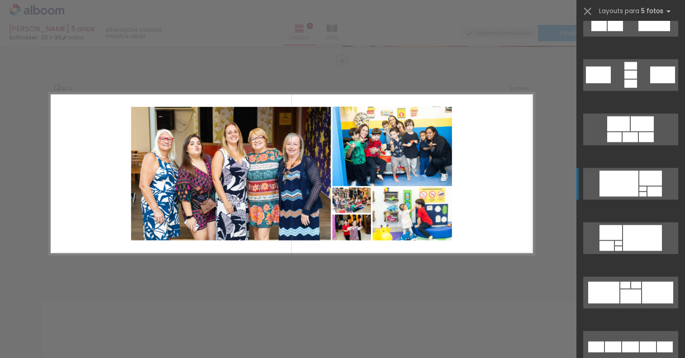
scroll to position [770, 0]
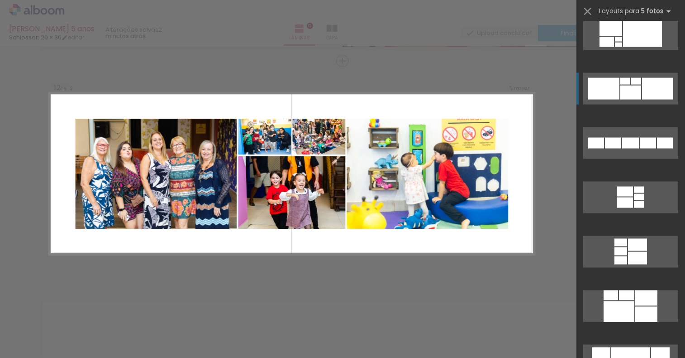
click at [621, 90] on div at bounding box center [631, 93] width 21 height 14
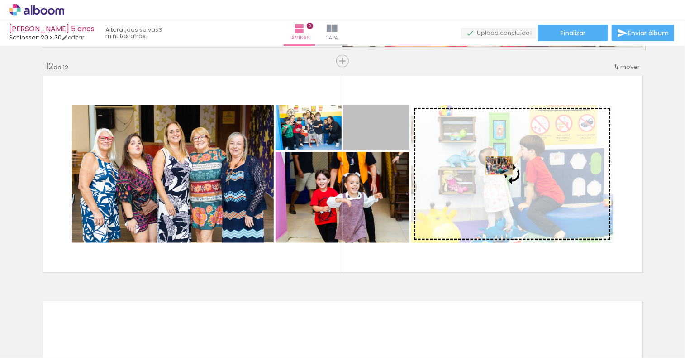
drag, startPoint x: 380, startPoint y: 138, endPoint x: 496, endPoint y: 165, distance: 119.0
click at [0, 0] on slot at bounding box center [0, 0] width 0 height 0
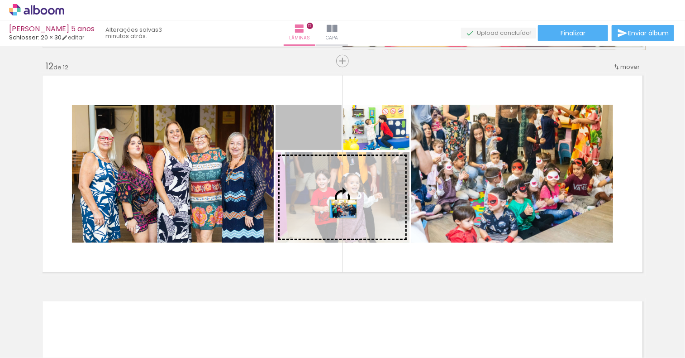
drag, startPoint x: 330, startPoint y: 139, endPoint x: 340, endPoint y: 209, distance: 70.9
click at [0, 0] on slot at bounding box center [0, 0] width 0 height 0
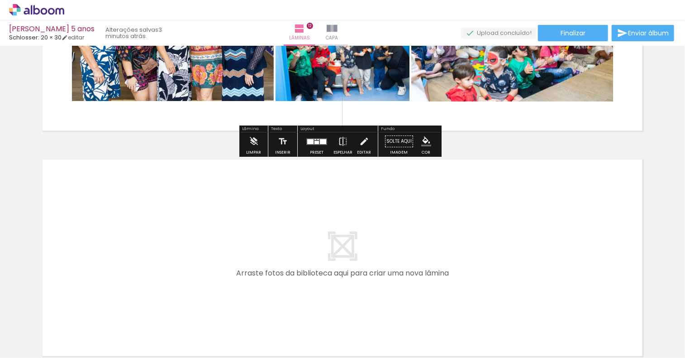
scroll to position [2660, 0]
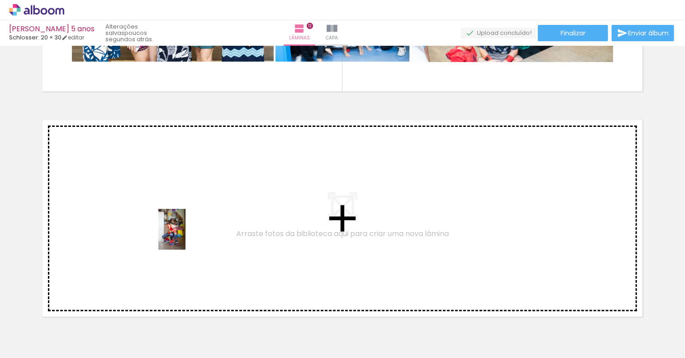
drag, startPoint x: 217, startPoint y: 339, endPoint x: 186, endPoint y: 236, distance: 107.8
click at [186, 236] on quentale-workspace at bounding box center [342, 179] width 685 height 358
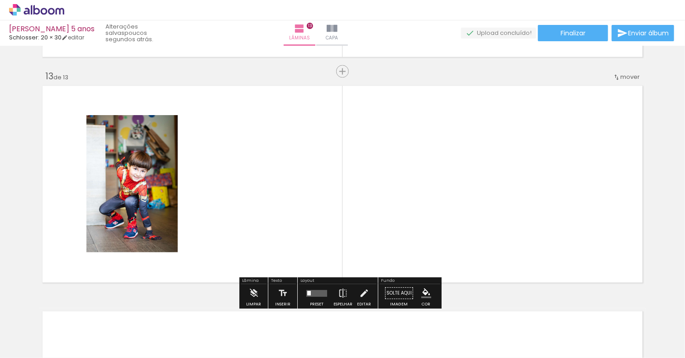
scroll to position [2705, 0]
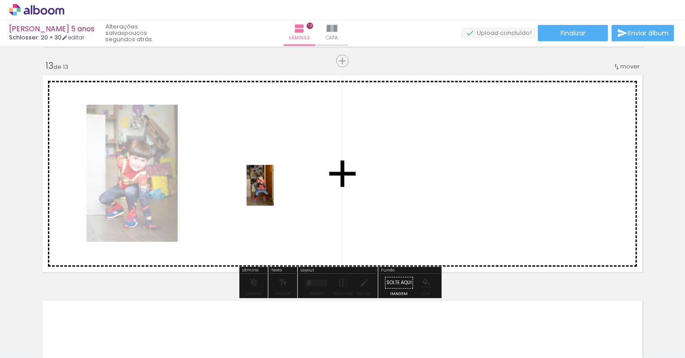
drag, startPoint x: 273, startPoint y: 277, endPoint x: 274, endPoint y: 191, distance: 86.9
click at [274, 191] on quentale-workspace at bounding box center [342, 179] width 685 height 358
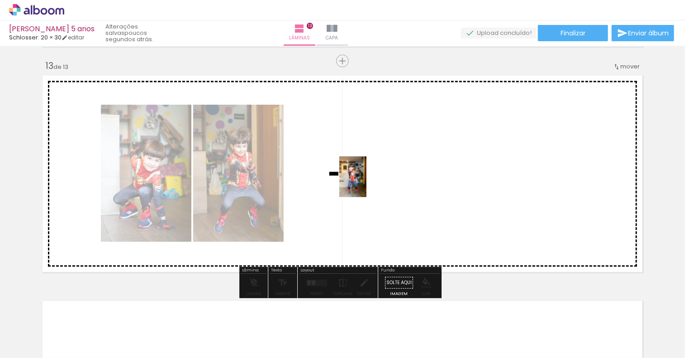
drag, startPoint x: 376, startPoint y: 339, endPoint x: 341, endPoint y: 178, distance: 164.4
click at [341, 178] on quentale-workspace at bounding box center [342, 179] width 685 height 358
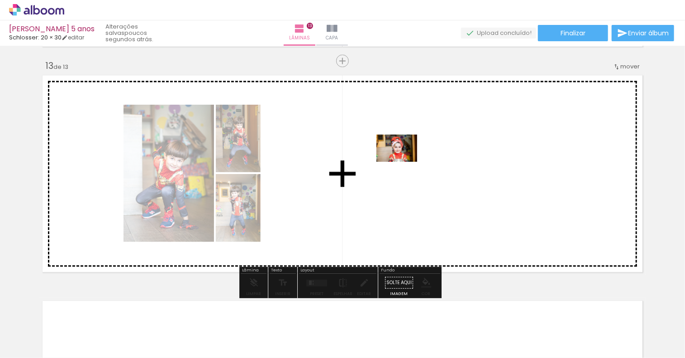
drag, startPoint x: 340, startPoint y: 331, endPoint x: 406, endPoint y: 168, distance: 175.7
click at [406, 168] on quentale-workspace at bounding box center [342, 179] width 685 height 358
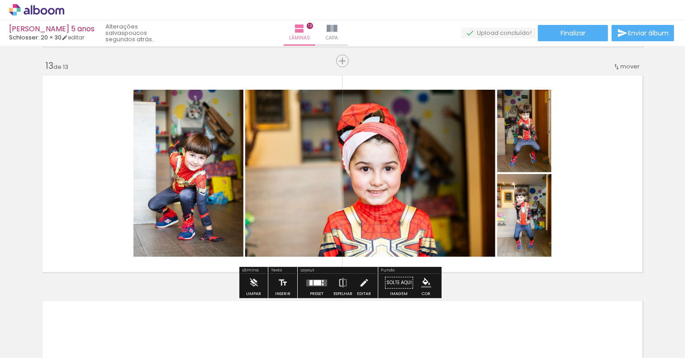
click at [315, 288] on div at bounding box center [317, 282] width 24 height 18
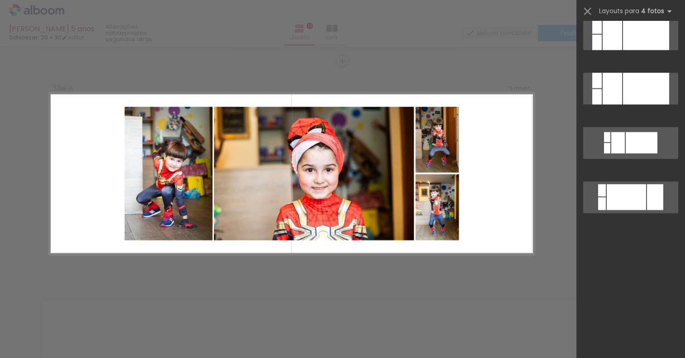
scroll to position [0, 0]
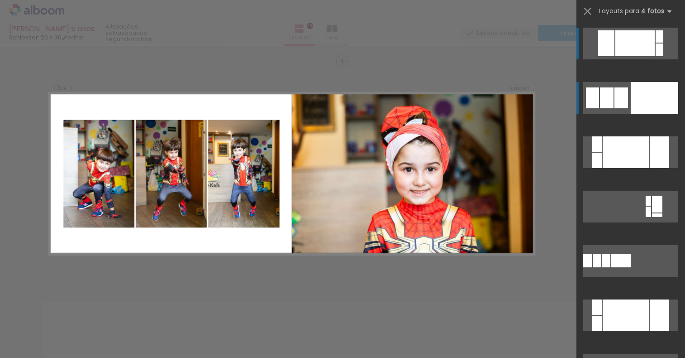
click at [620, 108] on quentale-layouter at bounding box center [630, 98] width 95 height 32
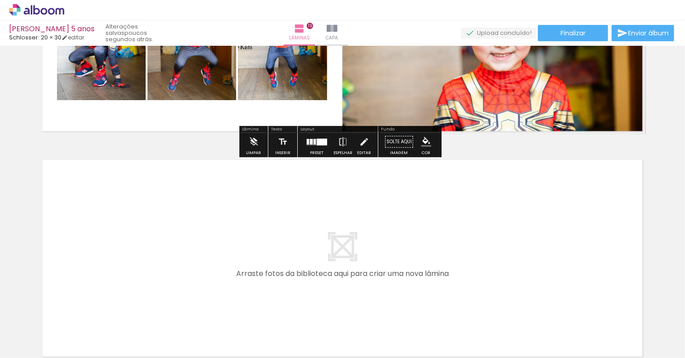
scroll to position [2841, 0]
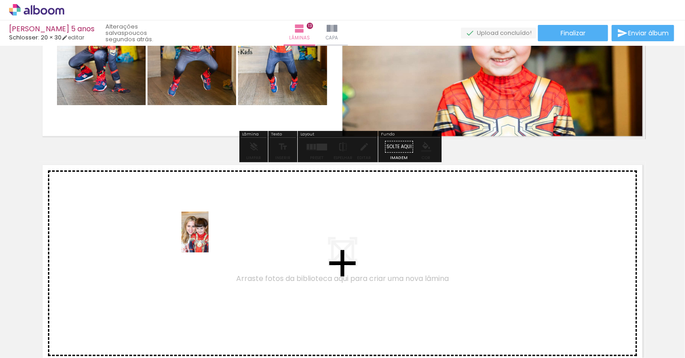
drag, startPoint x: 422, startPoint y: 334, endPoint x: 206, endPoint y: 238, distance: 236.7
click at [206, 238] on quentale-workspace at bounding box center [342, 179] width 685 height 358
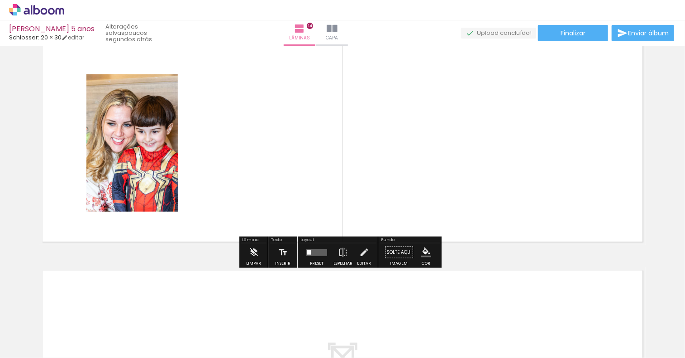
scroll to position [2975, 0]
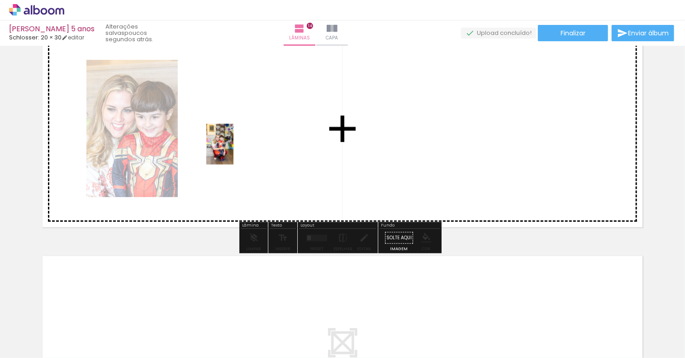
drag, startPoint x: 525, startPoint y: 335, endPoint x: 234, endPoint y: 151, distance: 344.1
click at [234, 151] on quentale-workspace at bounding box center [342, 179] width 685 height 358
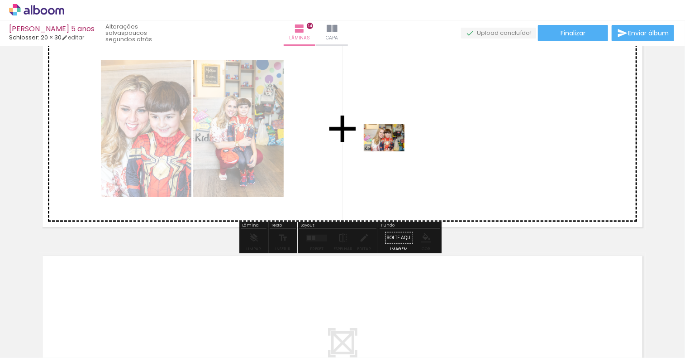
drag, startPoint x: 586, startPoint y: 332, endPoint x: 388, endPoint y: 150, distance: 268.5
click at [388, 150] on quentale-workspace at bounding box center [342, 179] width 685 height 358
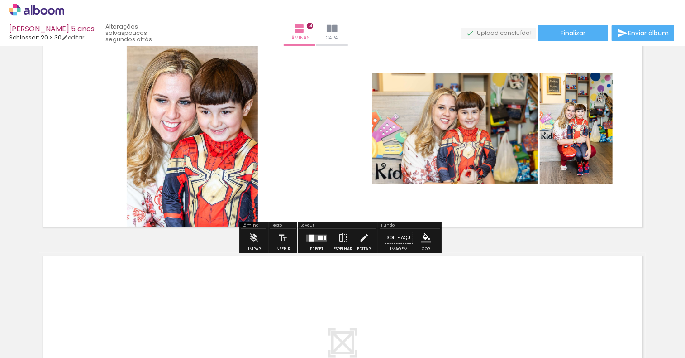
scroll to position [0, 2687]
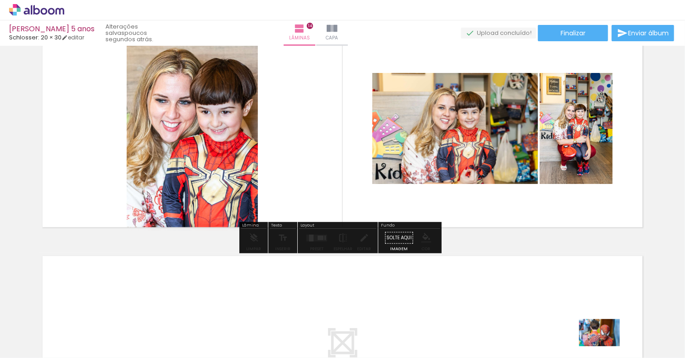
drag, startPoint x: 602, startPoint y: 331, endPoint x: 607, endPoint y: 346, distance: 15.0
click at [607, 342] on div at bounding box center [598, 327] width 45 height 30
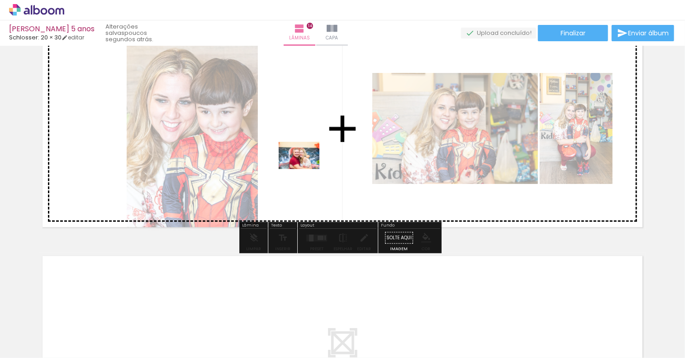
drag, startPoint x: 91, startPoint y: 328, endPoint x: 306, endPoint y: 169, distance: 267.3
click at [306, 169] on quentale-workspace at bounding box center [342, 179] width 685 height 358
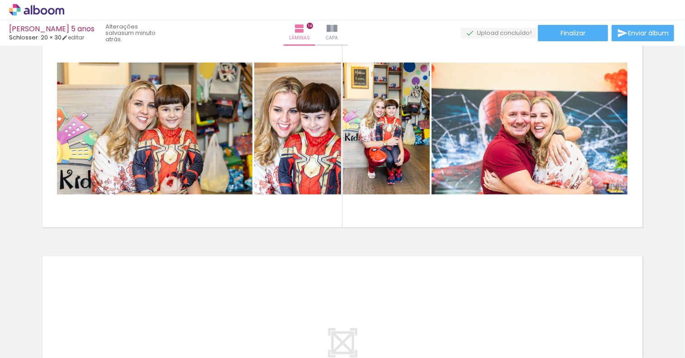
scroll to position [2930, 0]
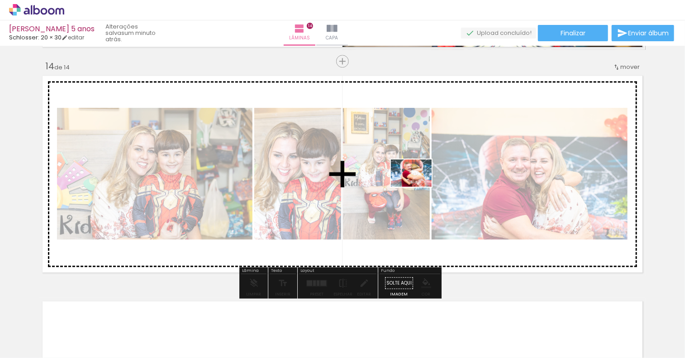
drag, startPoint x: 455, startPoint y: 328, endPoint x: 418, endPoint y: 186, distance: 146.5
click at [418, 186] on quentale-workspace at bounding box center [342, 179] width 685 height 358
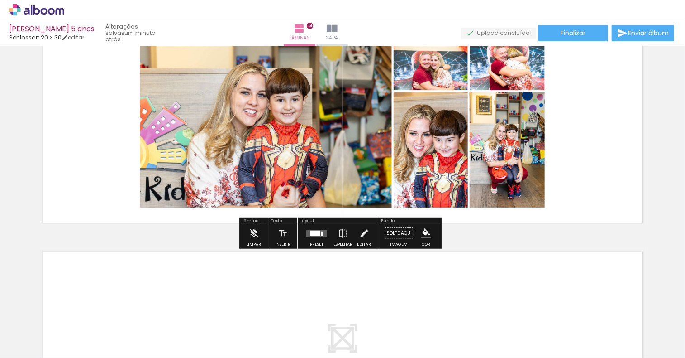
scroll to position [2935, 0]
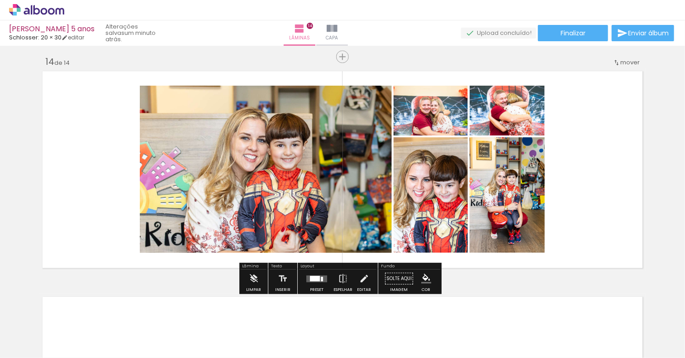
click at [313, 277] on div at bounding box center [315, 277] width 10 height 5
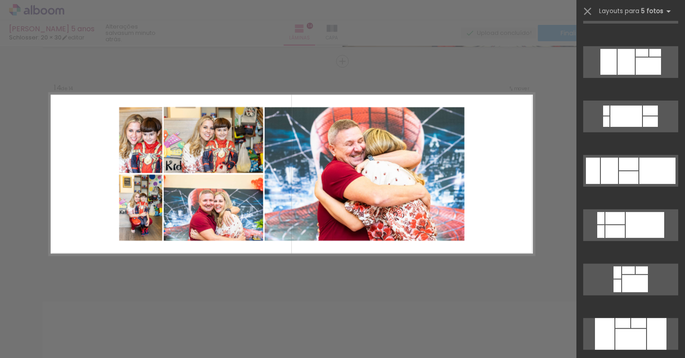
scroll to position [91, 0]
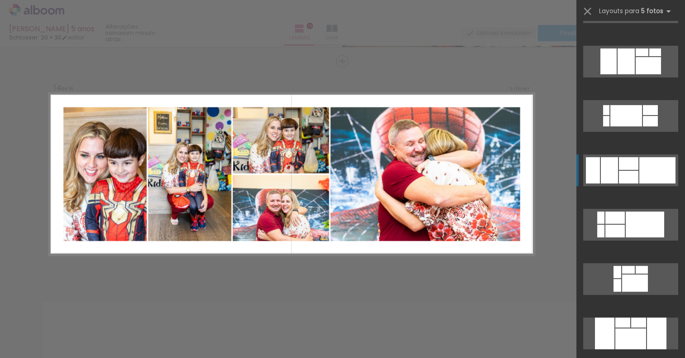
click at [632, 176] on div at bounding box center [628, 177] width 19 height 13
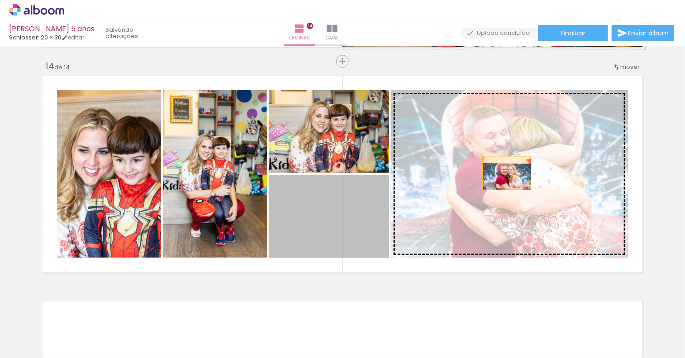
drag, startPoint x: 320, startPoint y: 232, endPoint x: 504, endPoint y: 172, distance: 193.2
click at [0, 0] on slot at bounding box center [0, 0] width 0 height 0
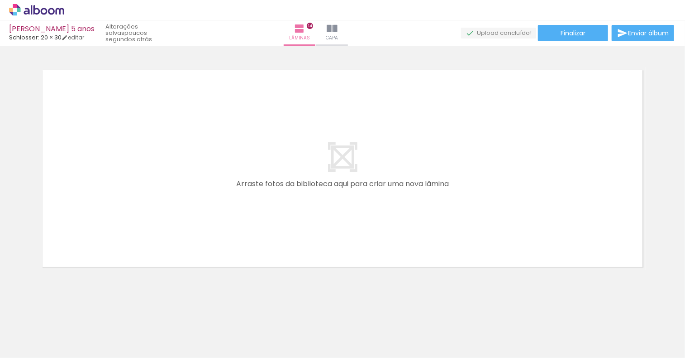
scroll to position [0, 2308]
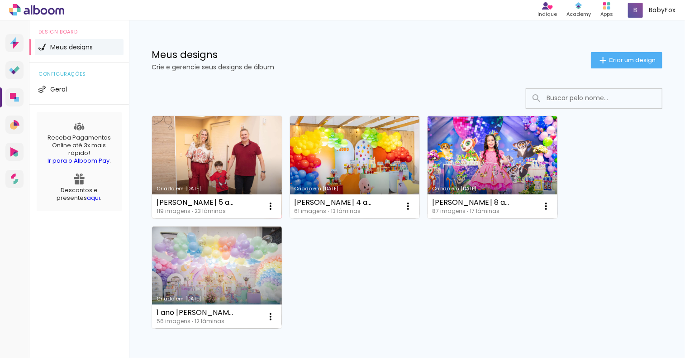
click at [234, 156] on link "Criado em [DATE]" at bounding box center [217, 167] width 130 height 102
